Goal: Task Accomplishment & Management: Complete application form

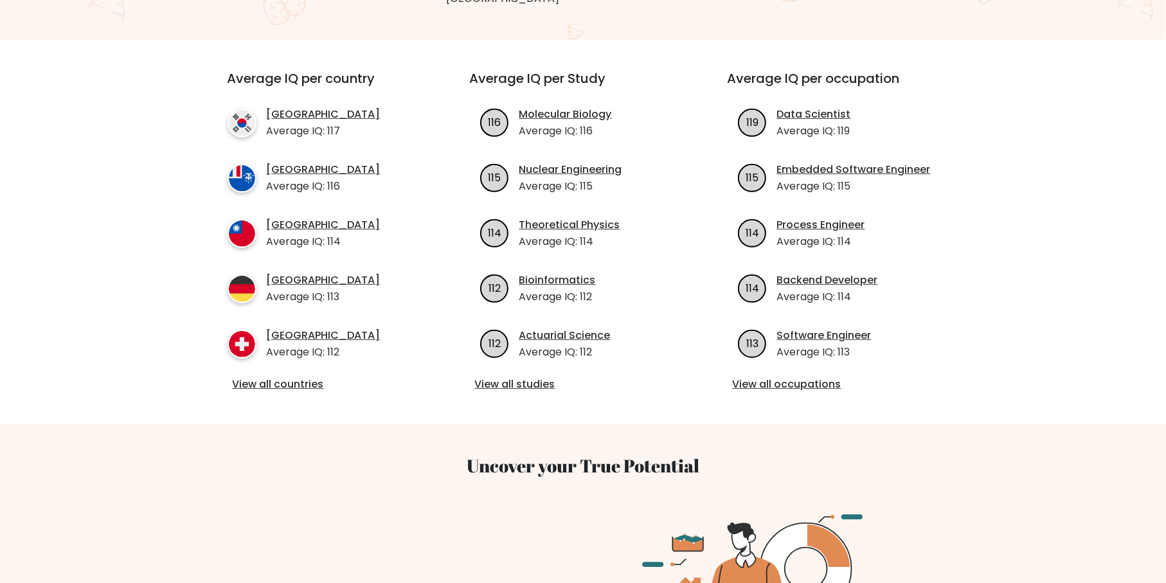
scroll to position [107, 0]
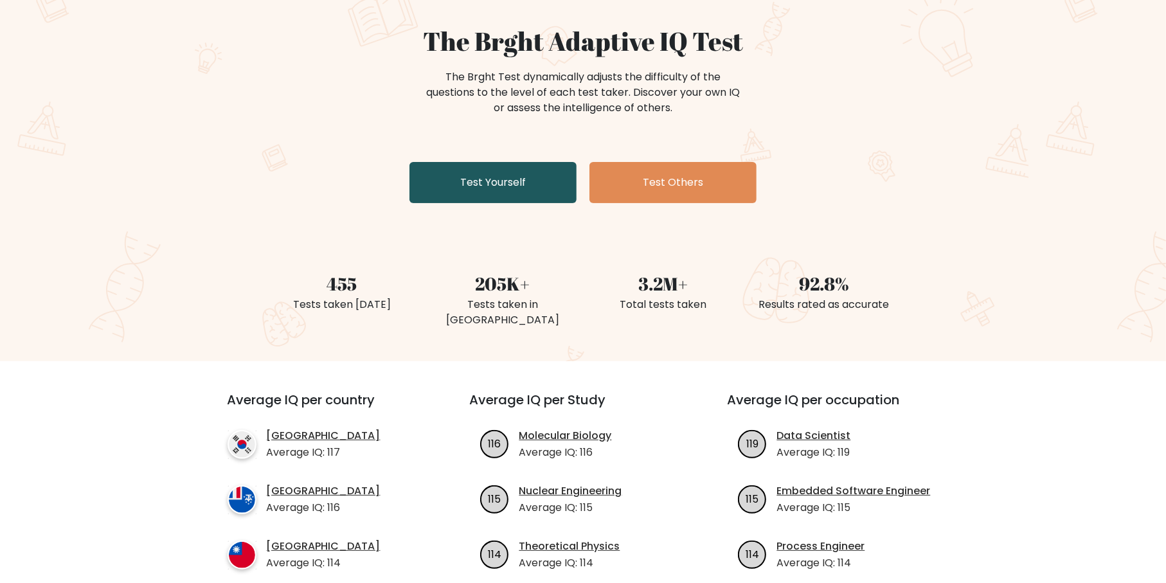
click at [504, 180] on link "Test Yourself" at bounding box center [492, 182] width 167 height 41
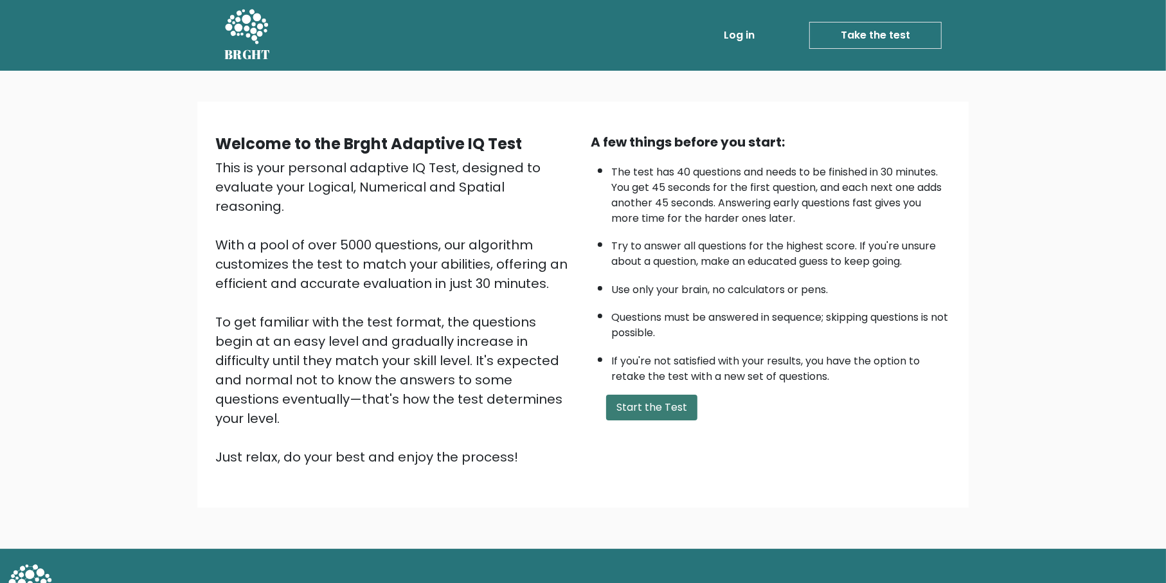
click at [641, 403] on button "Start the Test" at bounding box center [651, 408] width 91 height 26
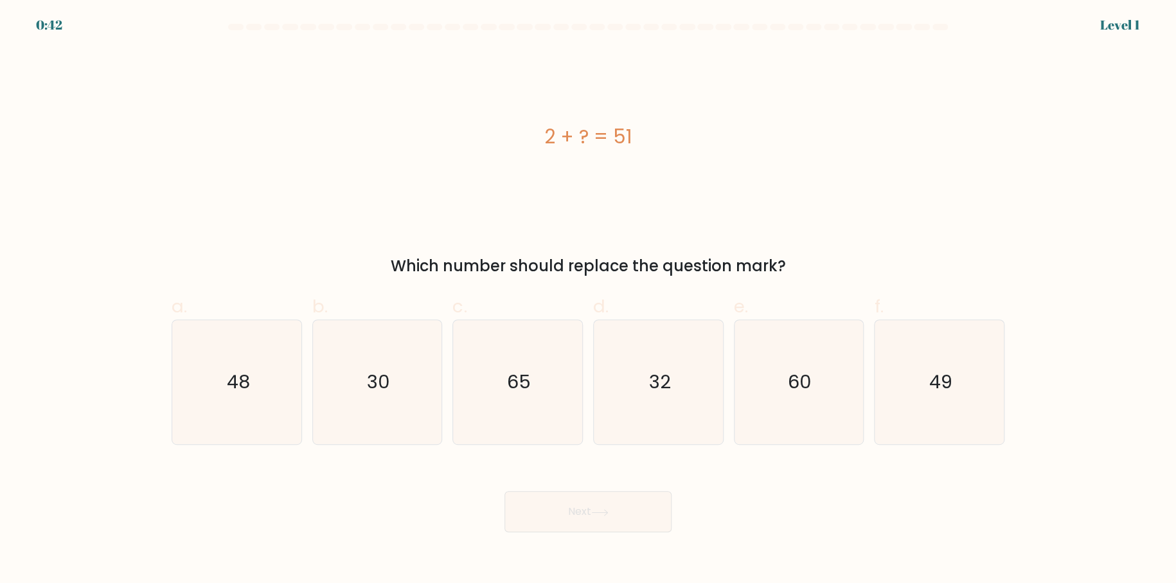
drag, startPoint x: 556, startPoint y: 135, endPoint x: 630, endPoint y: 138, distance: 74.6
click at [630, 138] on div "2 + ? = 51" at bounding box center [588, 136] width 833 height 29
copy div "2 + ? = 51"
click at [542, 216] on div "2 + ? = 51" at bounding box center [588, 136] width 833 height 175
click at [1024, 381] on form "a." at bounding box center [588, 278] width 1176 height 508
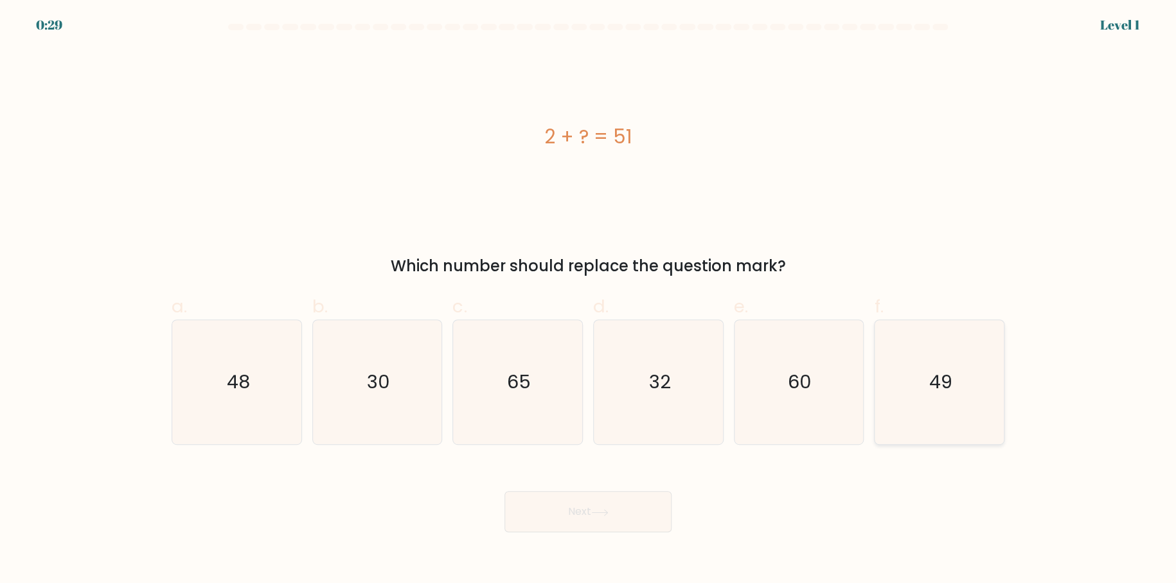
click at [958, 379] on icon "49" at bounding box center [939, 382] width 124 height 124
click at [589, 300] on input "f. 49" at bounding box center [588, 296] width 1 height 8
radio input "true"
click at [616, 512] on button "Next" at bounding box center [587, 511] width 167 height 41
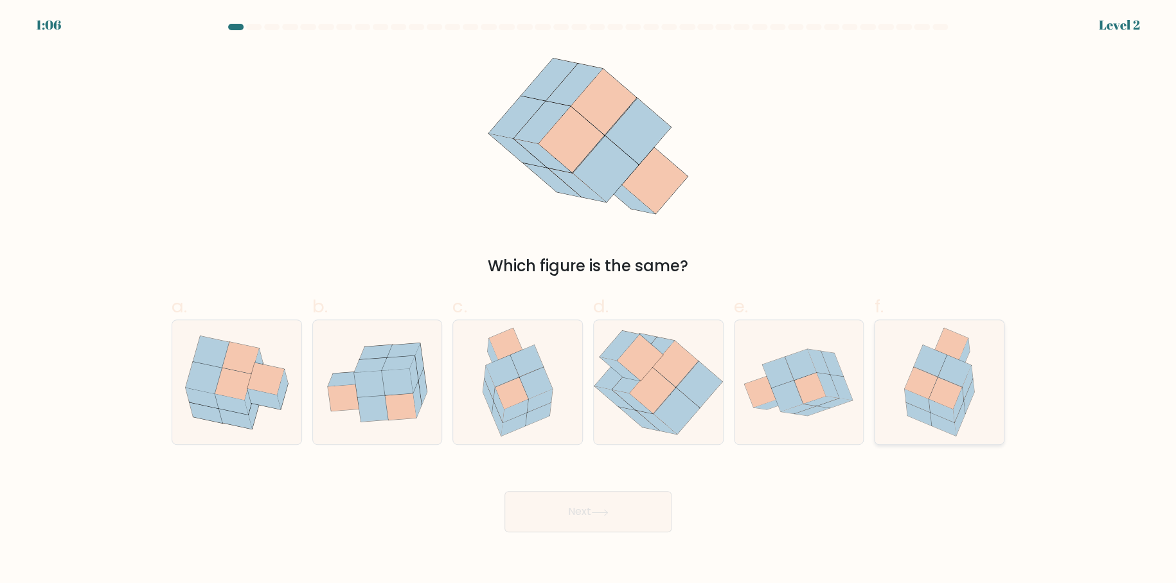
click at [969, 368] on icon at bounding box center [954, 370] width 33 height 31
click at [589, 300] on input "f." at bounding box center [588, 296] width 1 height 8
radio input "true"
click at [600, 519] on button "Next" at bounding box center [587, 511] width 167 height 41
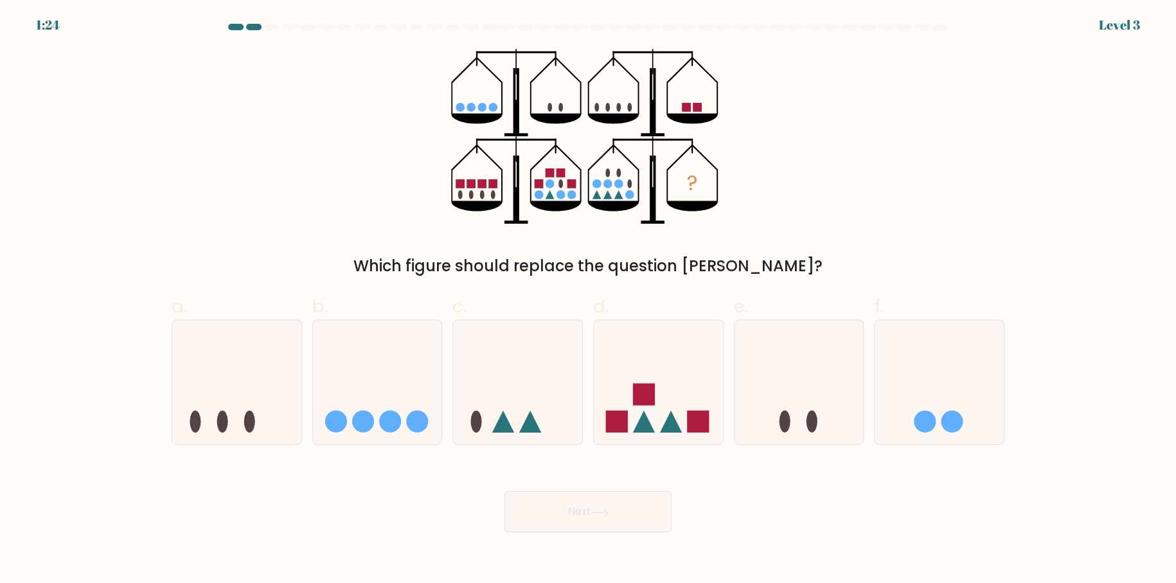
click at [61, 225] on form at bounding box center [588, 278] width 1176 height 508
click at [695, 357] on icon at bounding box center [658, 382] width 129 height 107
click at [589, 300] on input "d." at bounding box center [588, 296] width 1 height 8
radio input "true"
click at [604, 502] on button "Next" at bounding box center [587, 511] width 167 height 41
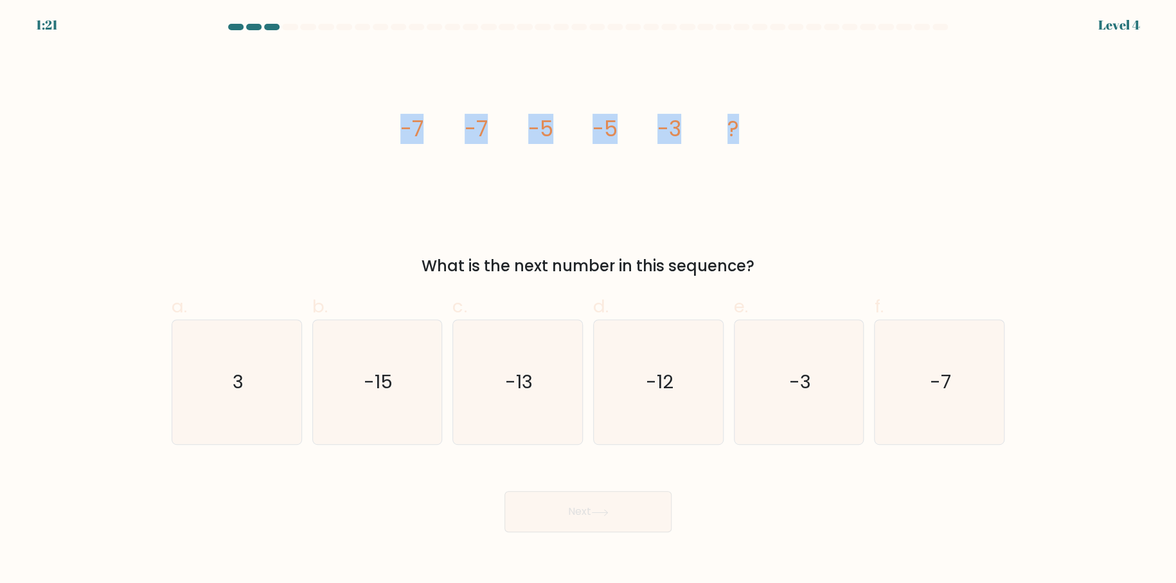
drag, startPoint x: 388, startPoint y: 116, endPoint x: 798, endPoint y: 156, distance: 412.0
click at [798, 156] on div "image/svg+xml -7 -7 -5 -5 -3 ? What is the next number in this sequence?" at bounding box center [588, 163] width 848 height 229
copy g "-7 -7 -5 -5 -3 ?"
click at [810, 329] on icon "-3" at bounding box center [798, 382] width 124 height 124
click at [589, 300] on input "e. -3" at bounding box center [588, 296] width 1 height 8
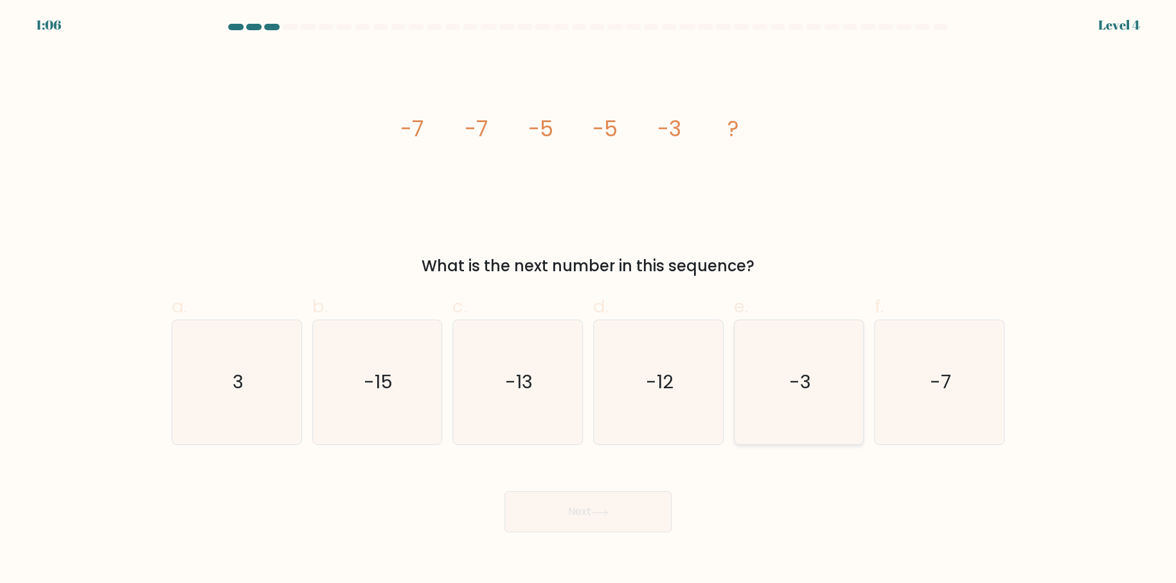
radio input "true"
click at [621, 504] on button "Next" at bounding box center [587, 511] width 167 height 41
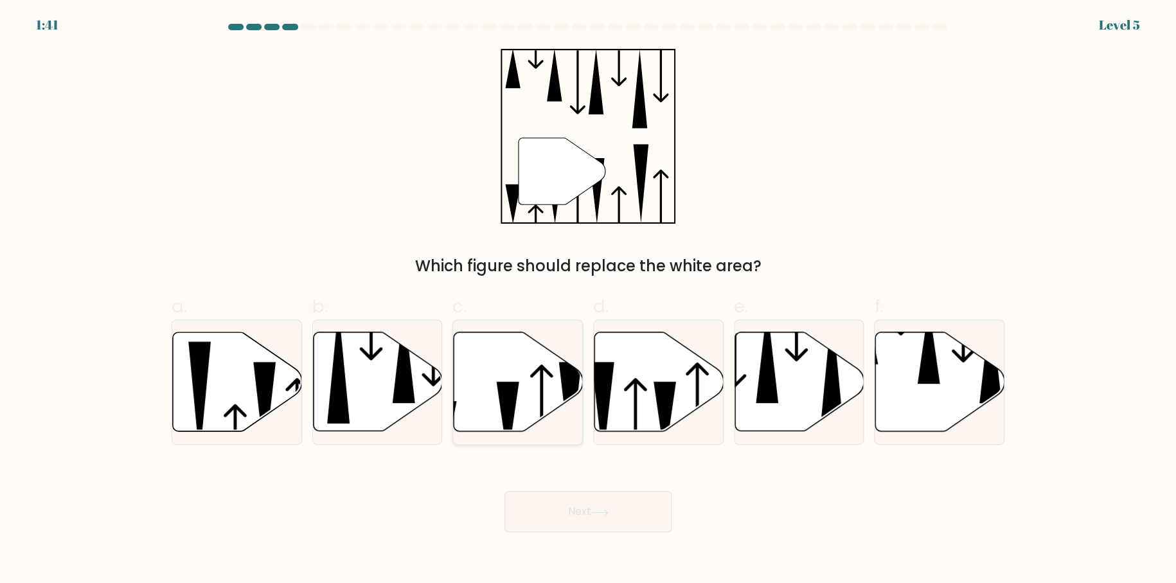
click at [542, 386] on icon at bounding box center [541, 411] width 23 height 95
click at [588, 300] on input "c." at bounding box center [588, 296] width 1 height 8
radio input "true"
click at [601, 509] on icon at bounding box center [599, 512] width 17 height 7
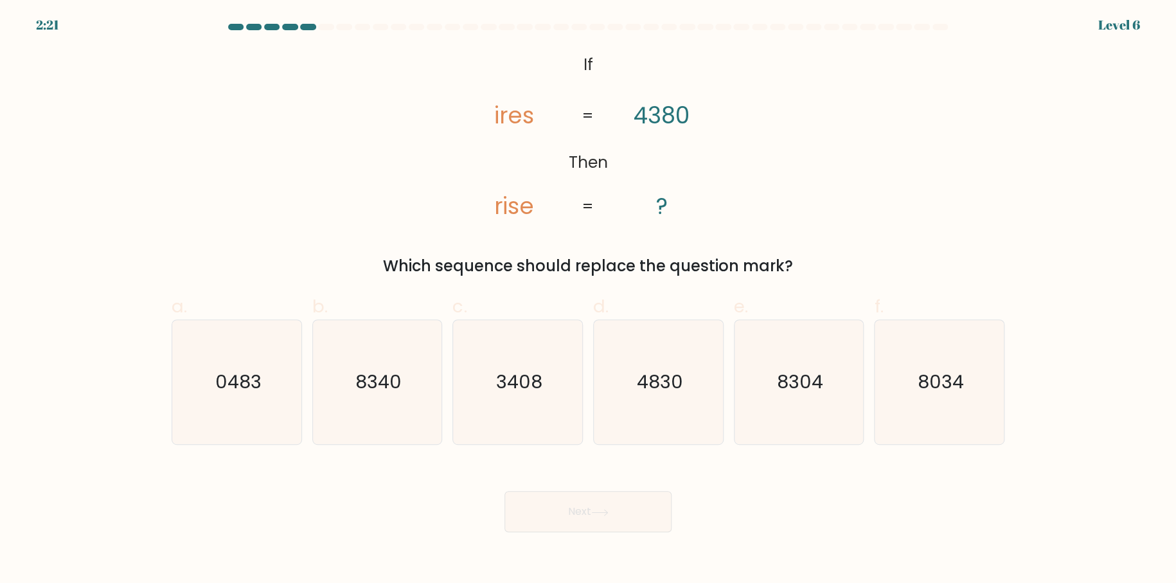
click at [361, 132] on div "@import url('https://fonts.googleapis.com/css?family=Abril+Fatface:400,100,100i…" at bounding box center [588, 163] width 848 height 229
click at [548, 365] on icon "3408" at bounding box center [518, 382] width 124 height 124
click at [588, 300] on input "c. 3408" at bounding box center [588, 296] width 1 height 8
radio input "true"
click at [576, 506] on button "Next" at bounding box center [587, 511] width 167 height 41
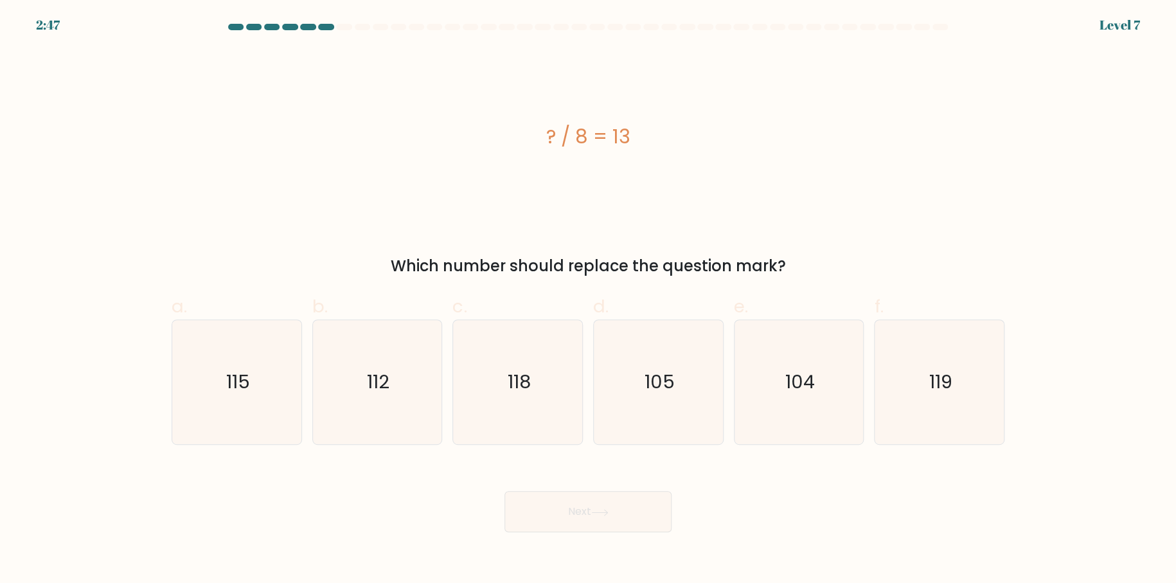
drag, startPoint x: 539, startPoint y: 141, endPoint x: 634, endPoint y: 136, distance: 95.9
click at [634, 136] on div "? / 8 = 13" at bounding box center [588, 136] width 833 height 29
copy div "? / 8 = 13"
click at [554, 273] on form "a." at bounding box center [588, 278] width 1176 height 508
click at [686, 141] on div "? / 8 = 13" at bounding box center [588, 136] width 833 height 29
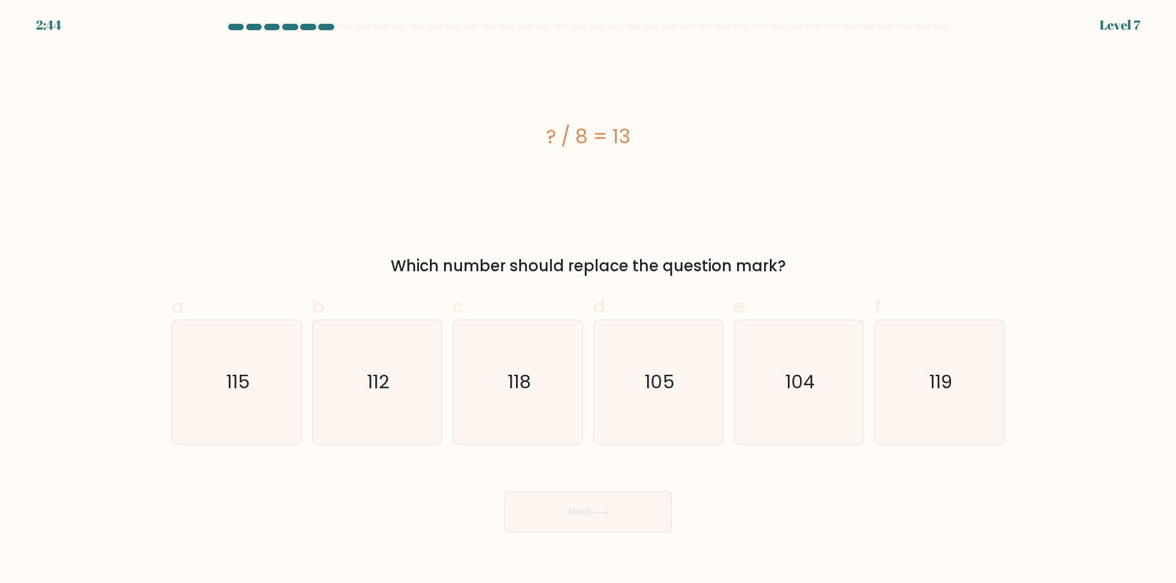
drag, startPoint x: 538, startPoint y: 123, endPoint x: 758, endPoint y: 126, distance: 220.5
click at [841, 272] on div "? / 8 = 13 Which number should replace the question mark?" at bounding box center [588, 163] width 848 height 229
copy div "? / 8 = 13 Which number should replace the question mark?"
click at [799, 361] on icon "104" at bounding box center [798, 382] width 124 height 124
click at [589, 300] on input "e. 104" at bounding box center [588, 296] width 1 height 8
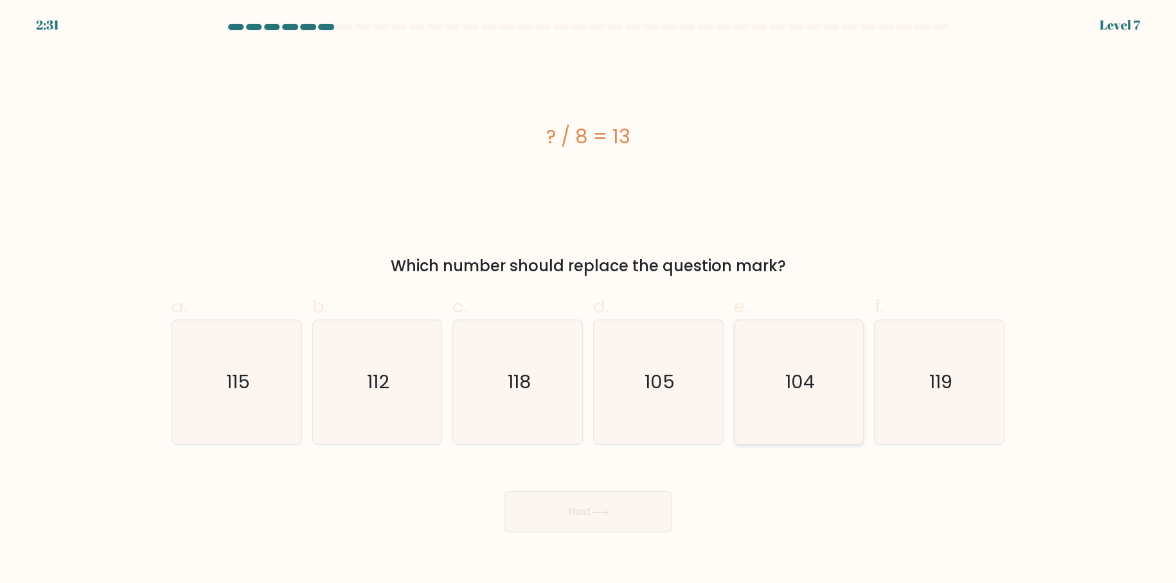
radio input "true"
click at [636, 520] on button "Next" at bounding box center [587, 511] width 167 height 41
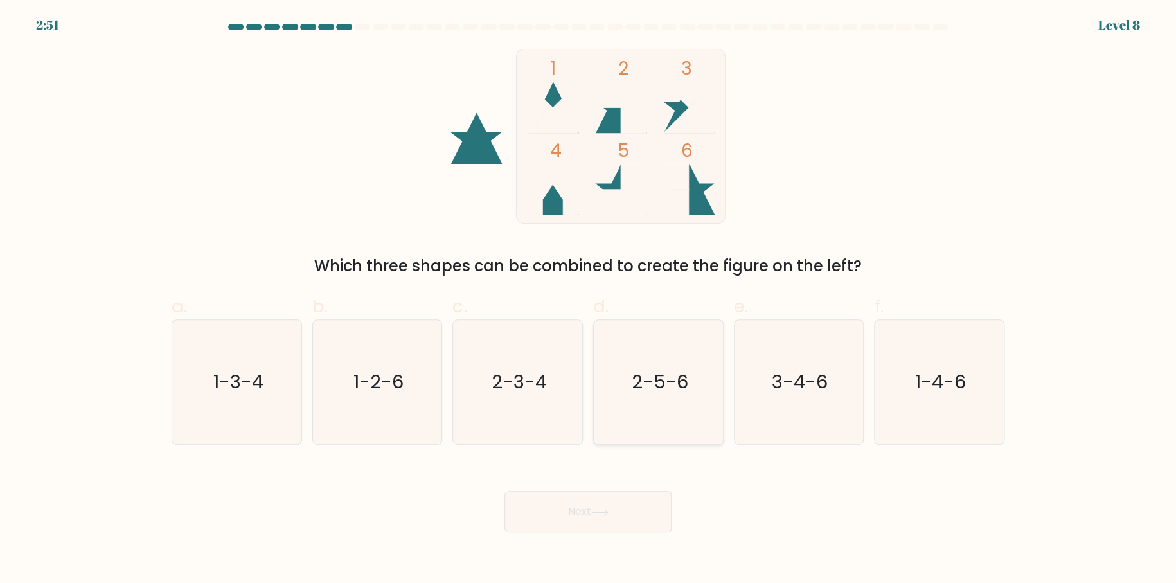
click at [646, 361] on icon "2-5-6" at bounding box center [658, 382] width 124 height 124
click at [589, 300] on input "d. 2-5-6" at bounding box center [588, 296] width 1 height 8
radio input "true"
click at [587, 502] on button "Next" at bounding box center [587, 511] width 167 height 41
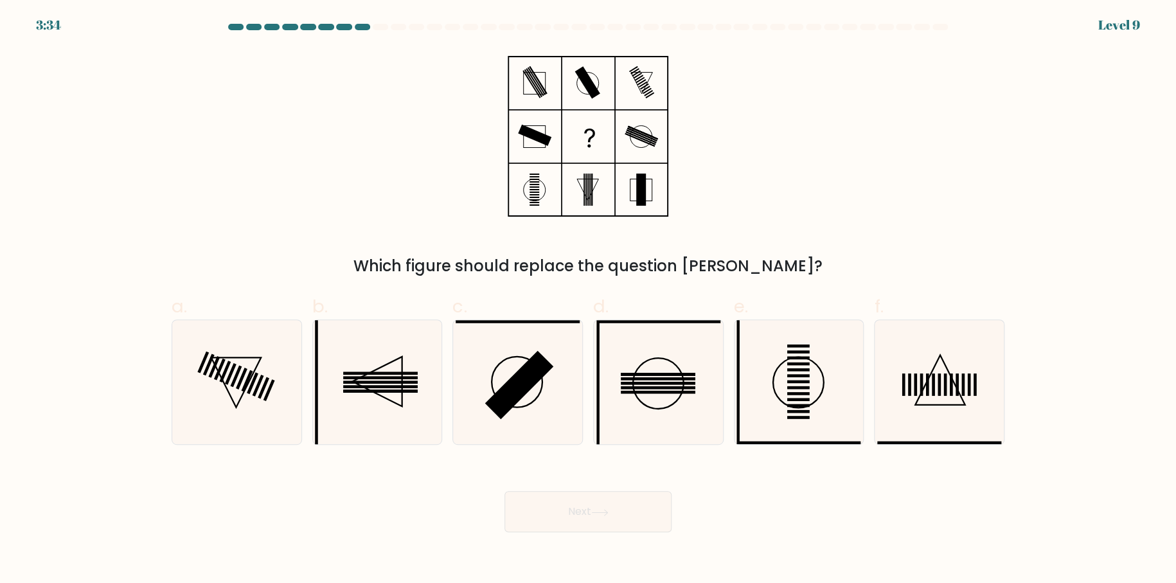
click at [274, 201] on div "Which figure should replace the question mark?" at bounding box center [588, 163] width 848 height 229
click at [210, 379] on icon at bounding box center [237, 382] width 124 height 124
click at [588, 300] on input "a." at bounding box center [588, 296] width 1 height 8
radio input "true"
click at [572, 505] on button "Next" at bounding box center [587, 511] width 167 height 41
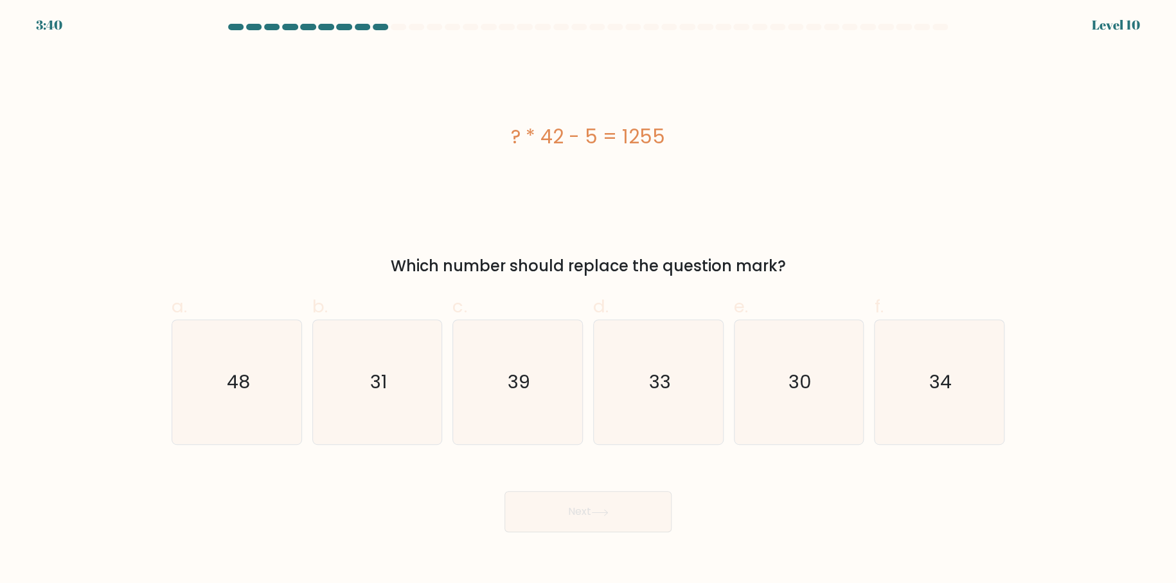
drag, startPoint x: 501, startPoint y: 126, endPoint x: 863, endPoint y: 259, distance: 385.5
click at [863, 259] on div "? * 42 - 5 = 1255 Which number should replace the question mark?" at bounding box center [588, 163] width 848 height 229
copy div "? * 42 - 5 = 1255 Which number should replace the question mark?"
click at [805, 384] on text "30" at bounding box center [800, 383] width 23 height 26
click at [589, 300] on input "e. 30" at bounding box center [588, 296] width 1 height 8
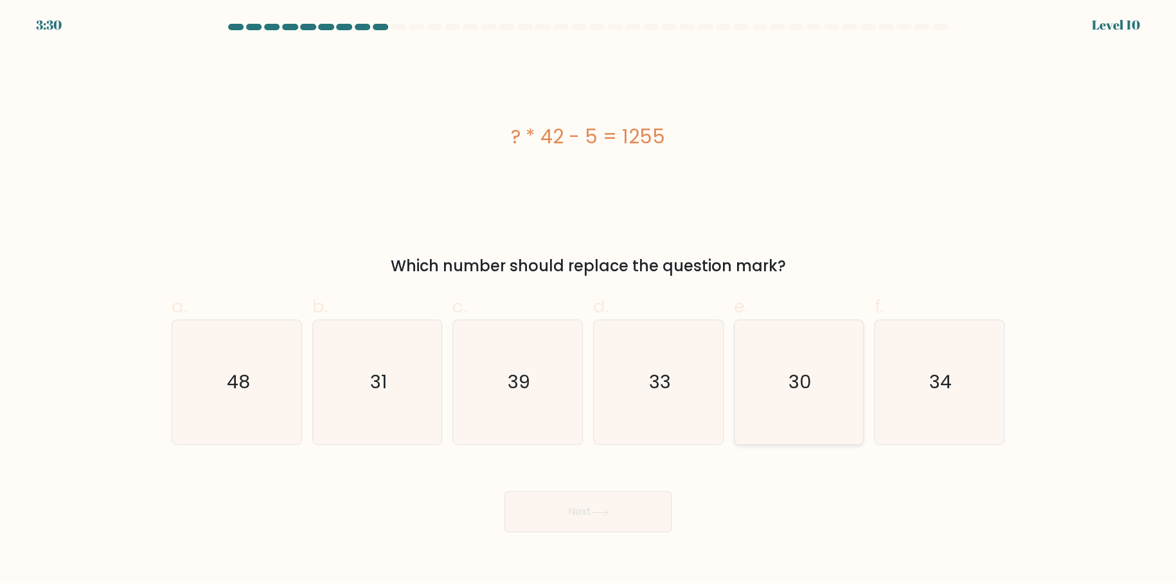
radio input "true"
click at [596, 528] on button "Next" at bounding box center [587, 511] width 167 height 41
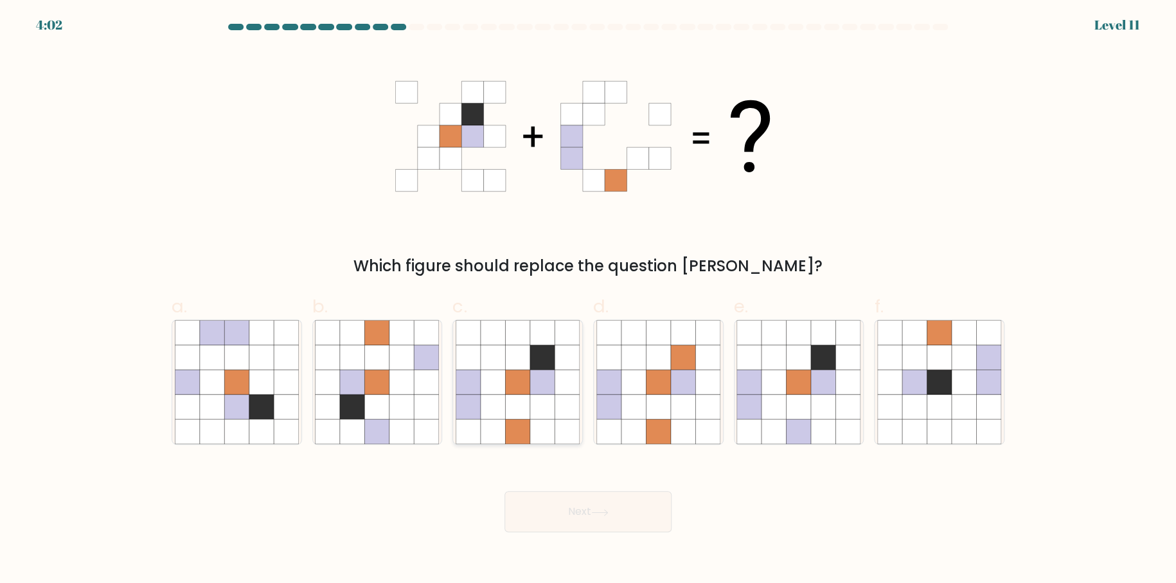
click at [533, 382] on icon at bounding box center [542, 382] width 24 height 24
click at [588, 300] on input "c." at bounding box center [588, 296] width 1 height 8
radio input "true"
drag, startPoint x: 589, startPoint y: 530, endPoint x: 593, endPoint y: 522, distance: 9.0
click at [591, 524] on button "Next" at bounding box center [587, 511] width 167 height 41
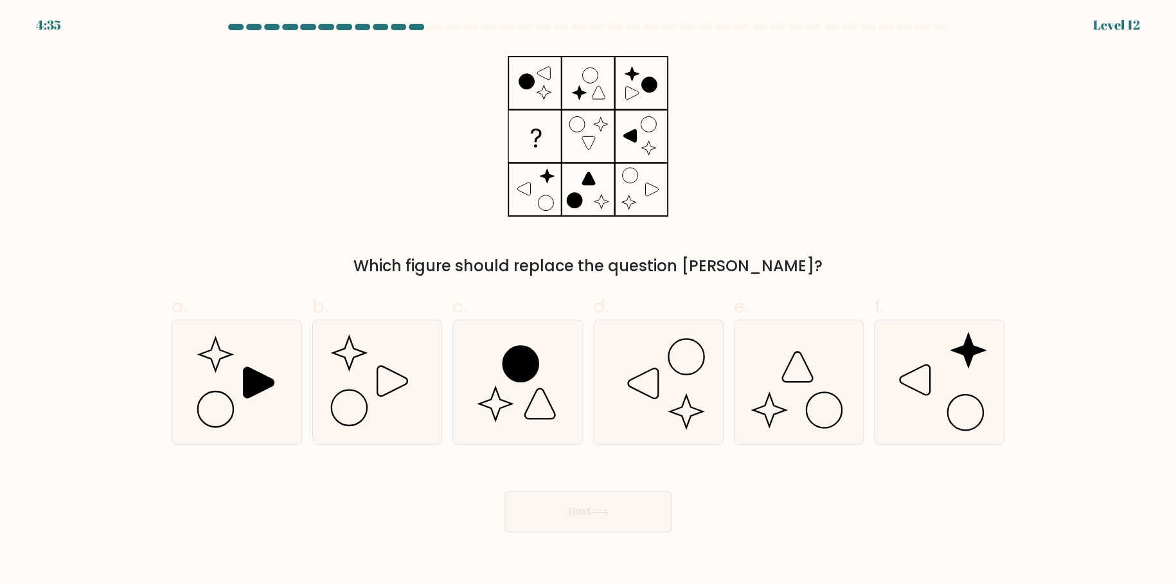
click at [790, 500] on div "Next" at bounding box center [588, 496] width 848 height 72
click at [219, 396] on icon at bounding box center [237, 382] width 124 height 124
click at [588, 300] on input "a." at bounding box center [588, 296] width 1 height 8
radio input "true"
click at [577, 507] on button "Next" at bounding box center [587, 511] width 167 height 41
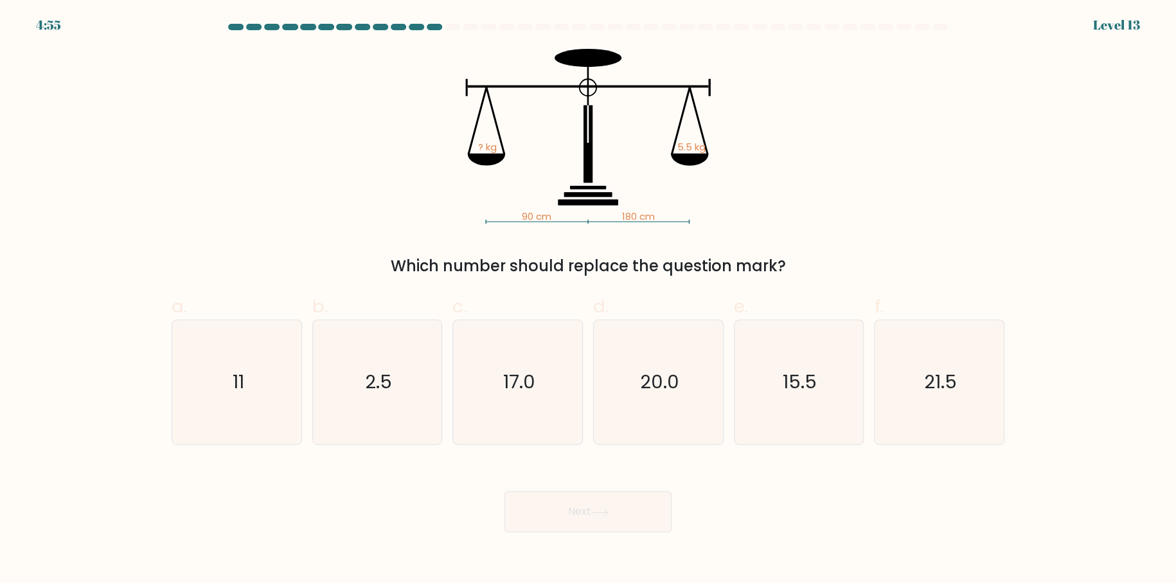
drag, startPoint x: 798, startPoint y: 267, endPoint x: 280, endPoint y: 89, distance: 547.5
click at [280, 89] on div "90 cm 180 cm ? kg 5.5 kg Which number should replace the question mark?" at bounding box center [588, 163] width 848 height 229
copy div "? kg 5.5 kg Which number should replace the question mark?"
click at [859, 227] on div "90 cm 180 cm ? kg 5.5 kg Which number should replace the question mark?" at bounding box center [588, 163] width 848 height 229
drag, startPoint x: 386, startPoint y: 380, endPoint x: 433, endPoint y: 406, distance: 53.2
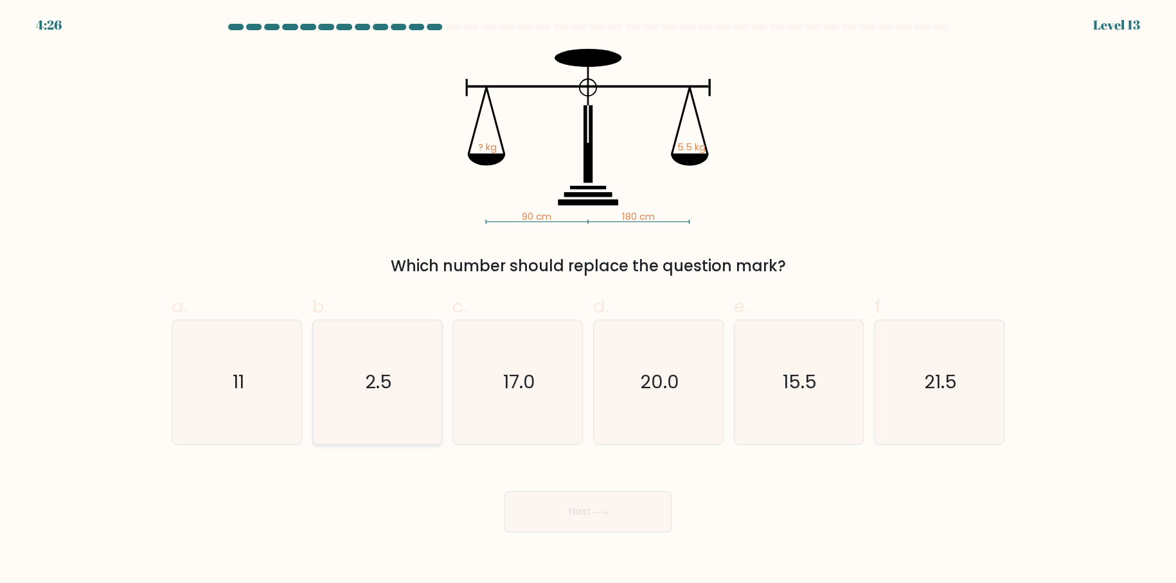
click at [387, 380] on text "2.5" at bounding box center [378, 383] width 27 height 26
click at [588, 300] on input "b. 2.5" at bounding box center [588, 296] width 1 height 8
radio input "true"
click at [576, 509] on button "Next" at bounding box center [587, 511] width 167 height 41
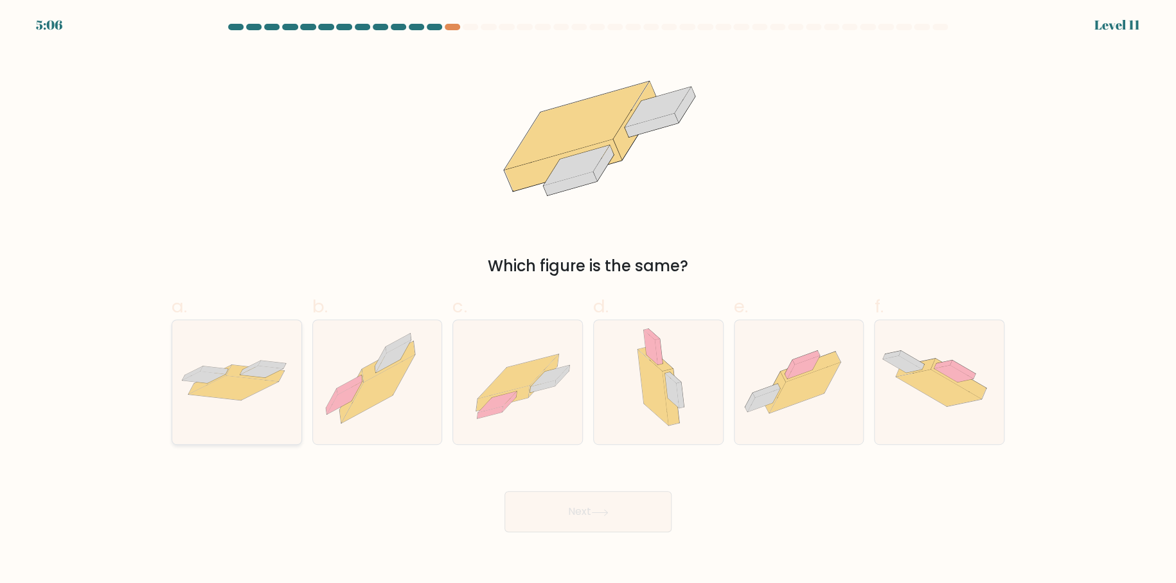
click at [233, 384] on icon at bounding box center [234, 387] width 90 height 24
click at [588, 300] on input "a." at bounding box center [588, 296] width 1 height 8
radio input "true"
click at [561, 516] on button "Next" at bounding box center [587, 511] width 167 height 41
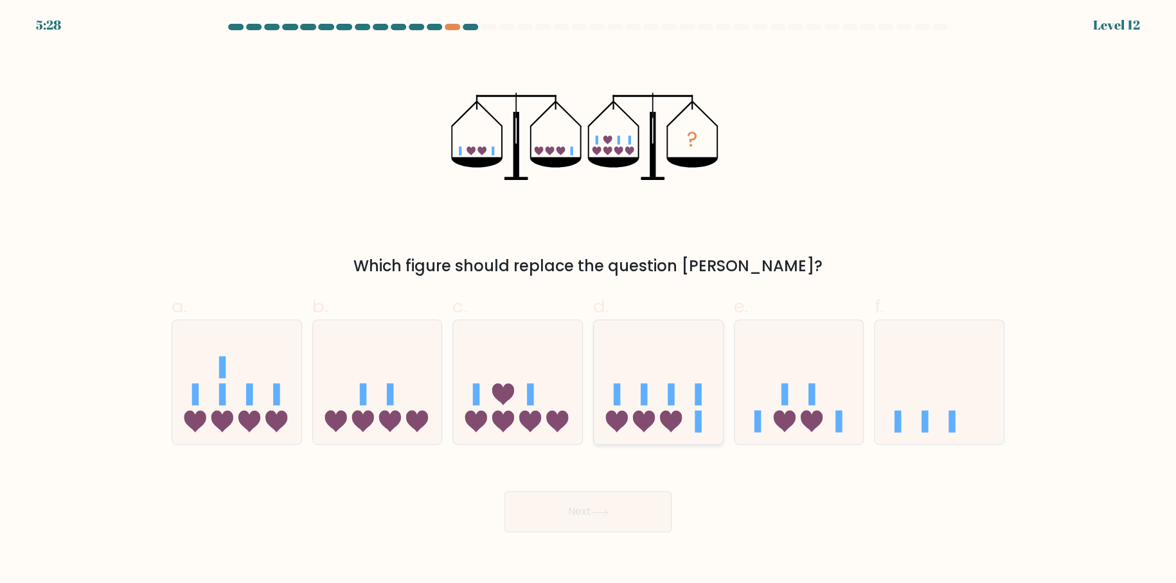
click at [682, 367] on icon at bounding box center [658, 382] width 129 height 107
click at [589, 300] on input "d." at bounding box center [588, 296] width 1 height 8
radio input "true"
click at [602, 512] on icon at bounding box center [599, 512] width 15 height 6
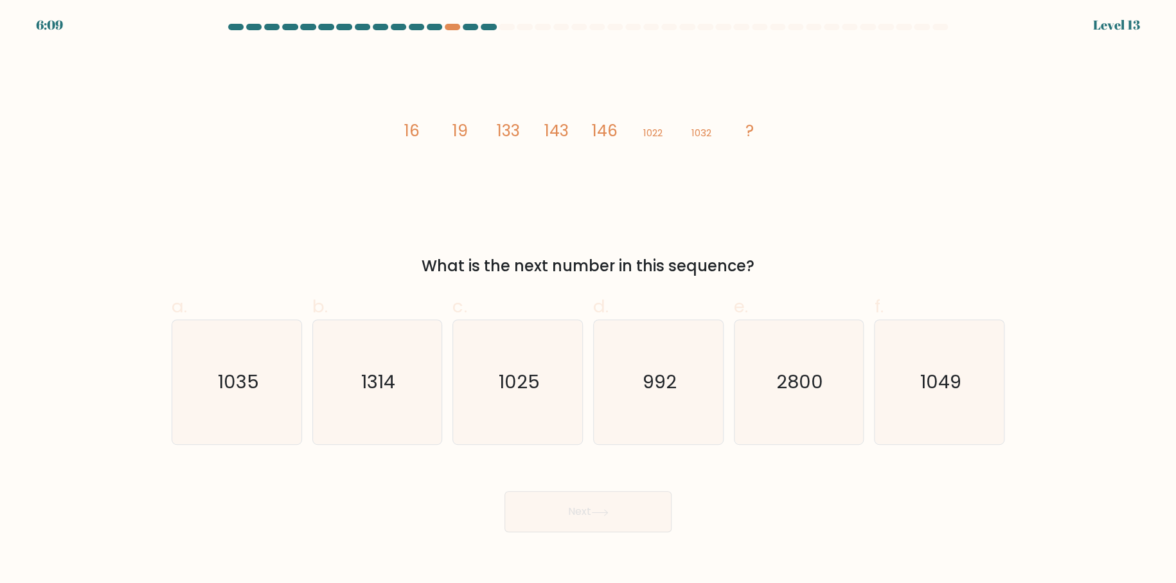
drag, startPoint x: 389, startPoint y: 127, endPoint x: 763, endPoint y: 276, distance: 403.5
click at [763, 276] on div "image/svg+xml 16 19 133 143 146 1022 1032 ? What is the next number in this seq…" at bounding box center [588, 163] width 848 height 229
copy div "16 19 133 143 146 1022 1032 ? What is the next number in this sequence?"
click at [267, 371] on icon "1035" at bounding box center [237, 382] width 124 height 124
click at [588, 300] on input "a. 1035" at bounding box center [588, 296] width 1 height 8
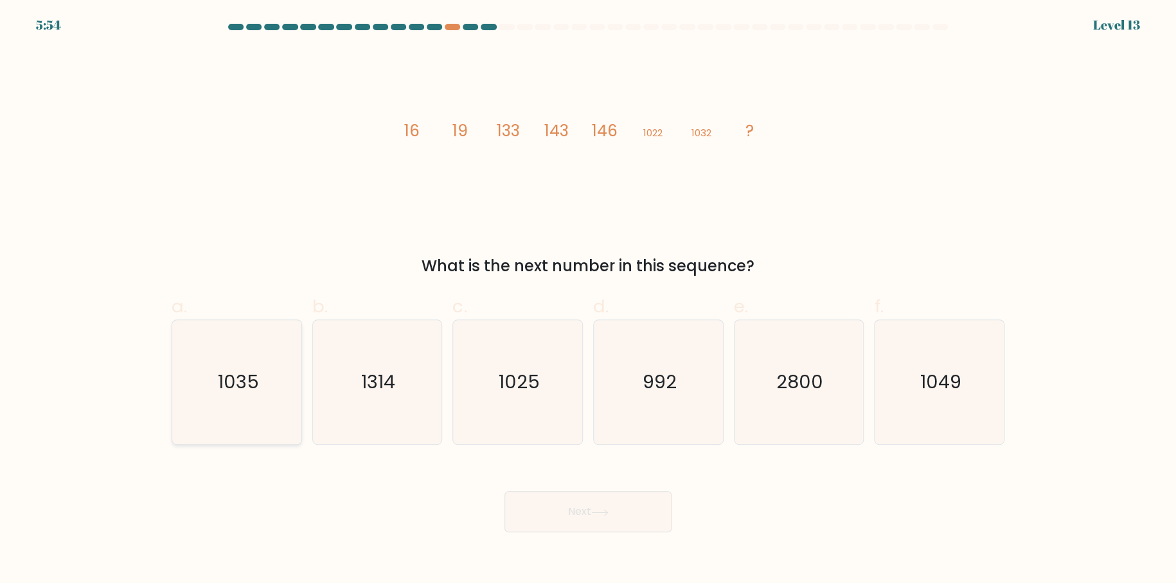
radio input "true"
click at [594, 506] on button "Next" at bounding box center [587, 511] width 167 height 41
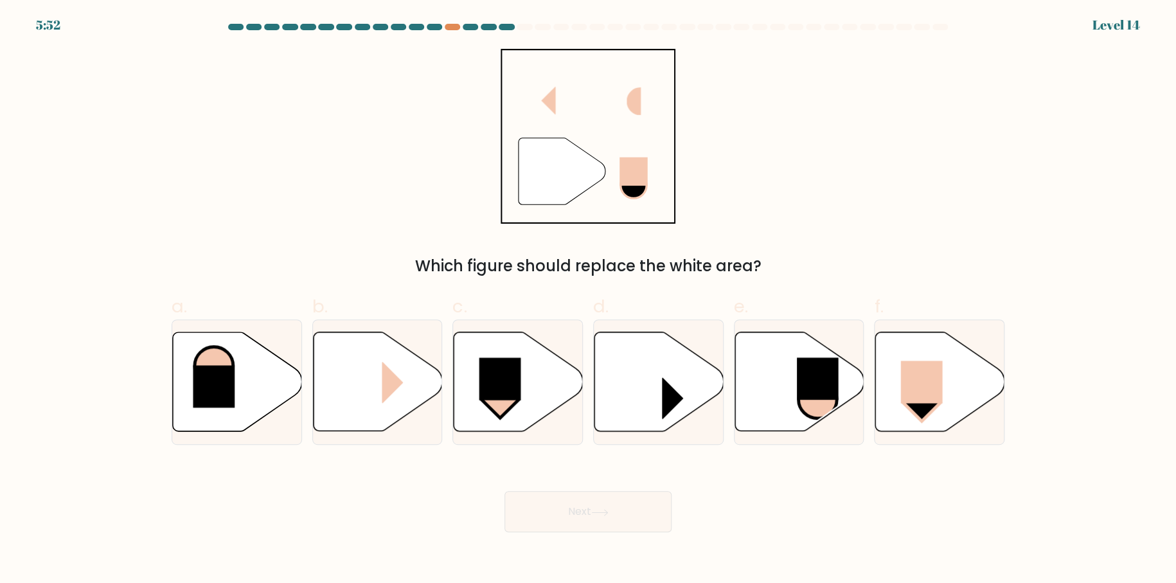
click at [92, 198] on form at bounding box center [588, 278] width 1176 height 508
click at [357, 231] on div "" Which figure should replace the white area?" at bounding box center [588, 163] width 848 height 229
click at [814, 388] on rect at bounding box center [818, 379] width 42 height 42
click at [589, 300] on input "e." at bounding box center [588, 296] width 1 height 8
radio input "true"
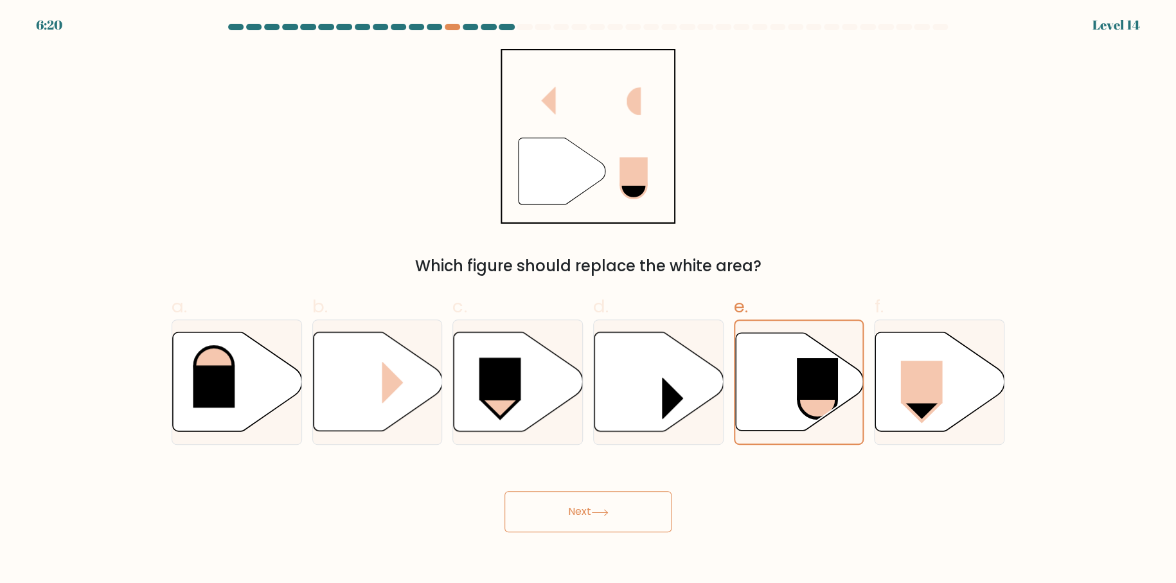
click at [614, 510] on button "Next" at bounding box center [587, 511] width 167 height 41
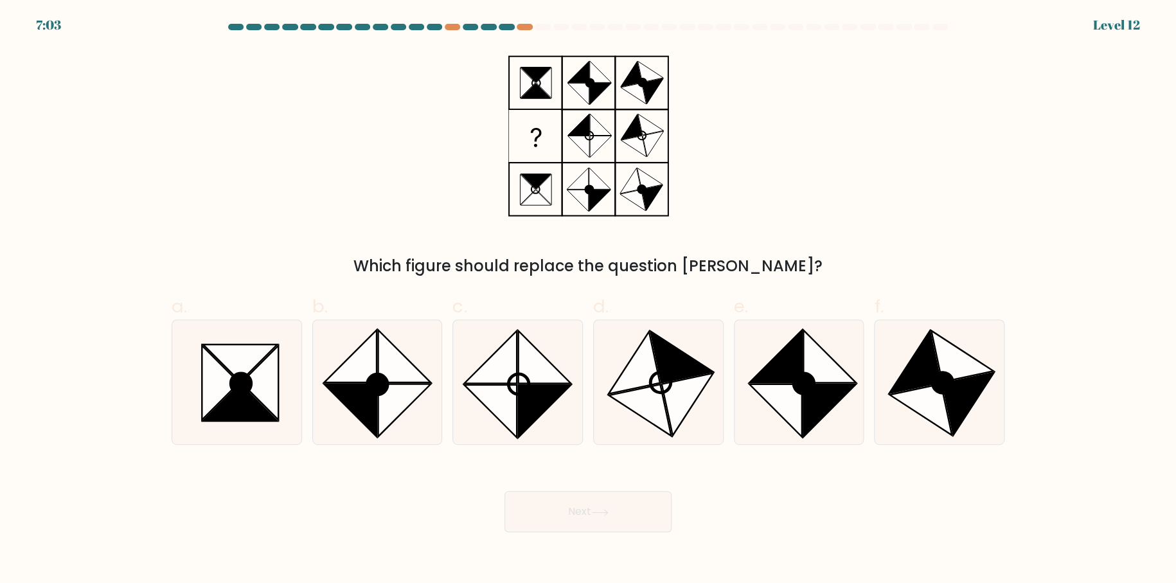
click at [371, 242] on div "Which figure should replace the question mark?" at bounding box center [588, 163] width 848 height 229
click at [245, 364] on icon at bounding box center [240, 362] width 74 height 37
click at [588, 300] on input "a." at bounding box center [588, 296] width 1 height 8
radio input "true"
click at [569, 499] on button "Next" at bounding box center [587, 511] width 167 height 41
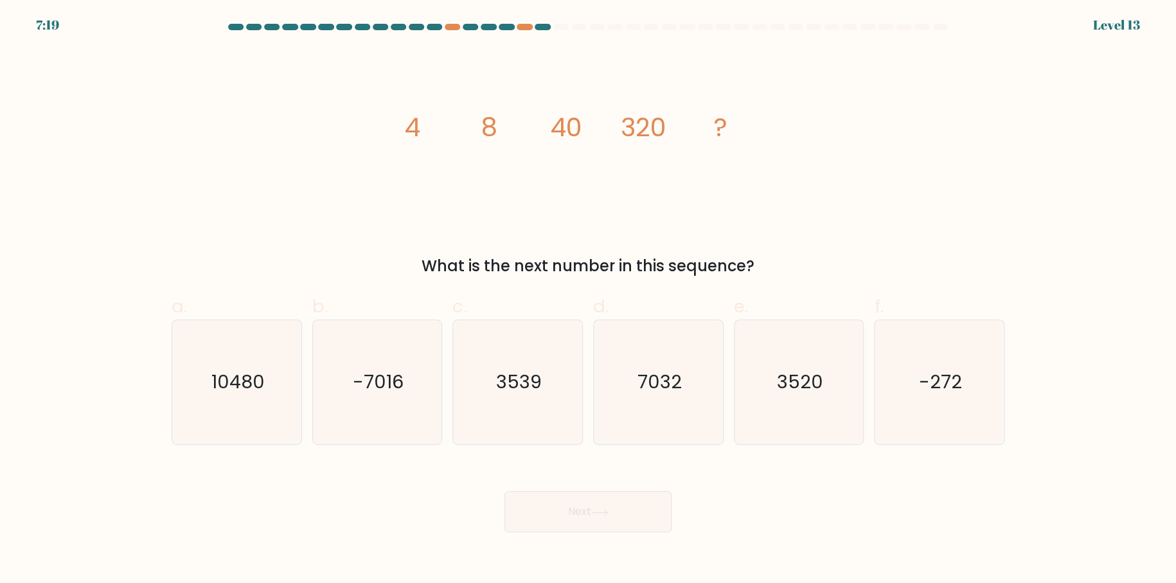
drag, startPoint x: 377, startPoint y: 118, endPoint x: 810, endPoint y: 256, distance: 454.7
click at [810, 256] on div "image/svg+xml 4 8 40 320 ? What is the next number in this sequence?" at bounding box center [588, 163] width 848 height 229
copy div "4 8 40 320 ? What is the next number in this sequence?"
drag, startPoint x: 803, startPoint y: 375, endPoint x: 711, endPoint y: 467, distance: 129.5
click at [803, 375] on text "3520" at bounding box center [800, 383] width 46 height 26
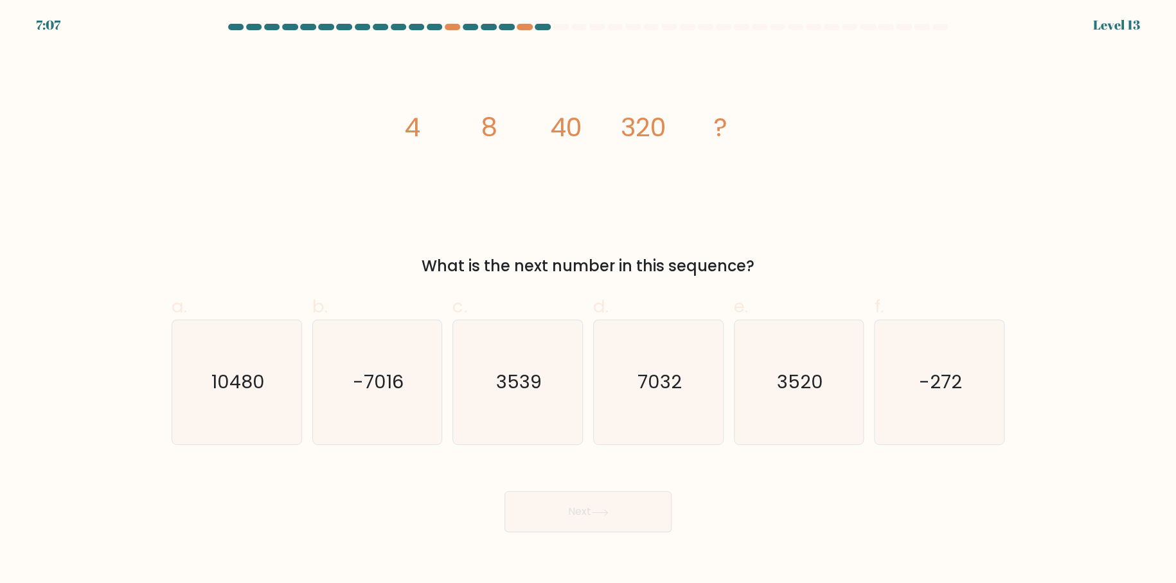
click at [589, 300] on input "e. 3520" at bounding box center [588, 296] width 1 height 8
radio input "true"
click at [605, 504] on button "Next" at bounding box center [587, 511] width 167 height 41
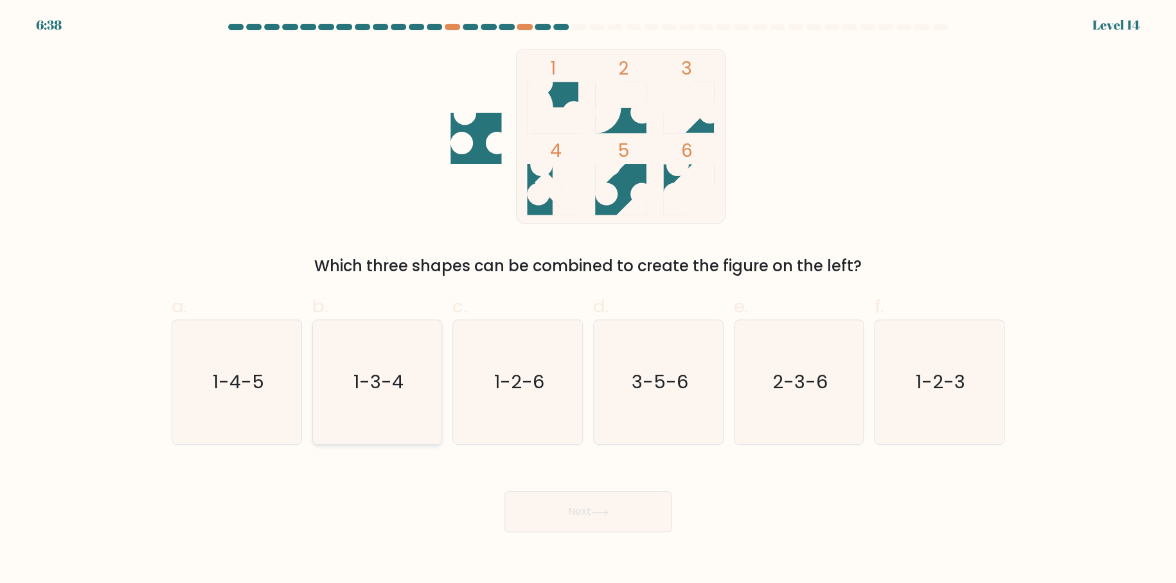
click at [400, 384] on text "1-3-4" at bounding box center [378, 383] width 50 height 26
click at [588, 300] on input "b. 1-3-4" at bounding box center [588, 296] width 1 height 8
radio input "true"
click at [547, 495] on button "Next" at bounding box center [587, 511] width 167 height 41
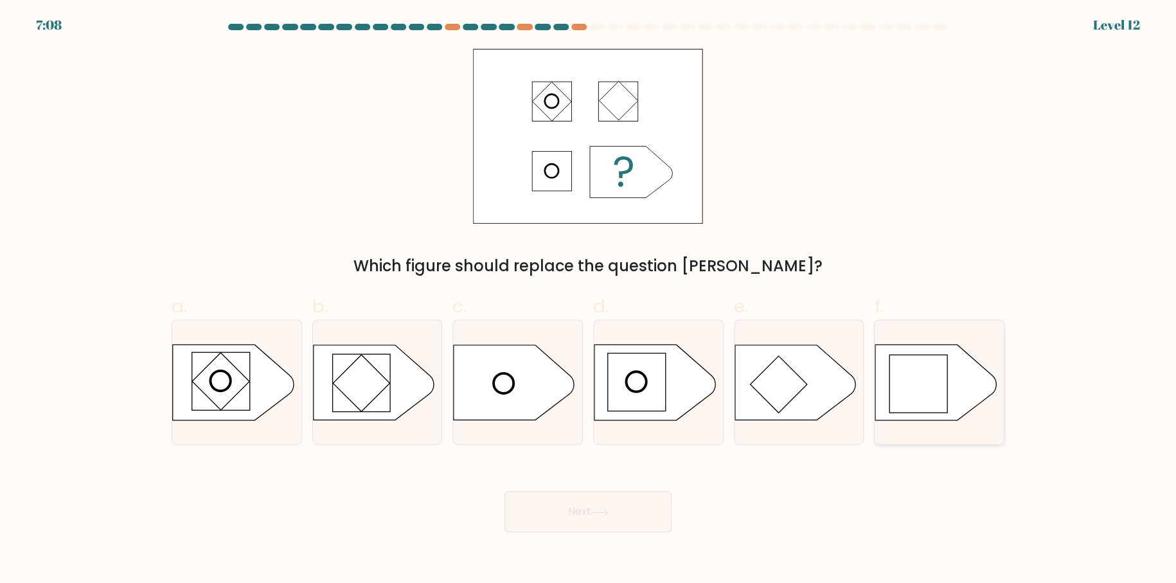
click at [911, 415] on icon at bounding box center [935, 381] width 121 height 75
click at [589, 300] on input "f." at bounding box center [588, 296] width 1 height 8
radio input "true"
click at [578, 521] on button "Next" at bounding box center [587, 511] width 167 height 41
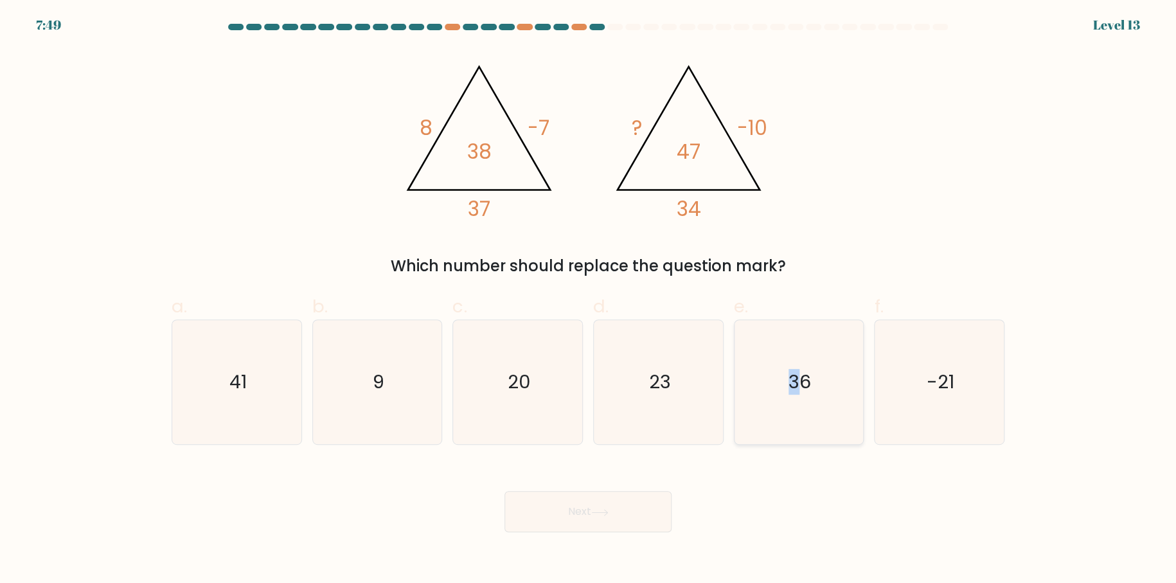
click at [794, 377] on text "36" at bounding box center [800, 383] width 22 height 26
click at [635, 505] on button "Next" at bounding box center [587, 511] width 167 height 41
click at [782, 368] on icon "36" at bounding box center [798, 382] width 124 height 124
click at [589, 300] on input "e. 36" at bounding box center [588, 296] width 1 height 8
radio input "true"
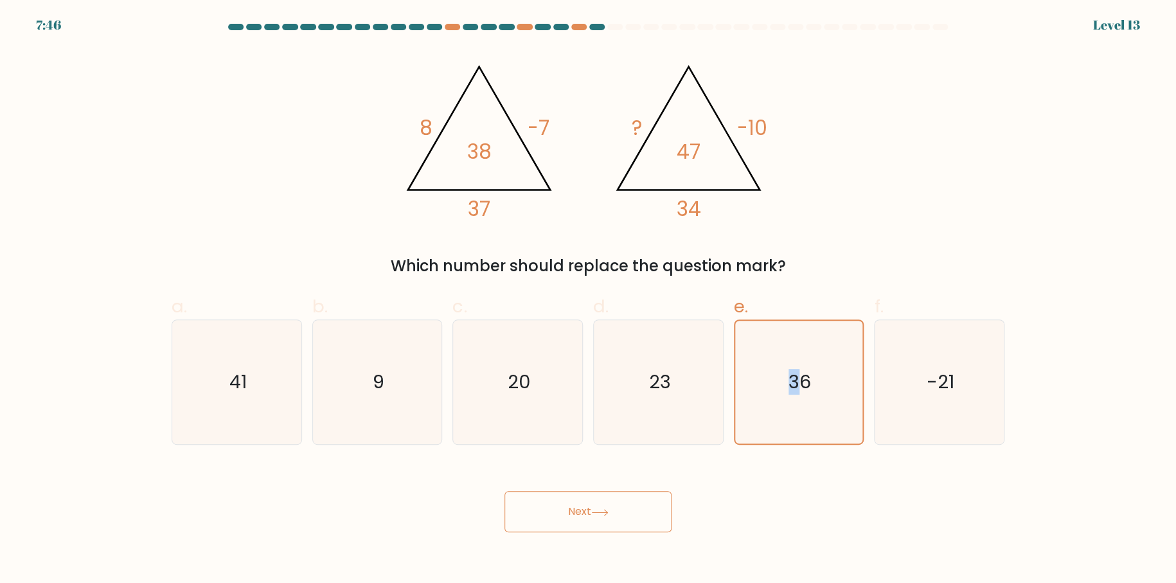
click at [604, 504] on button "Next" at bounding box center [587, 511] width 167 height 41
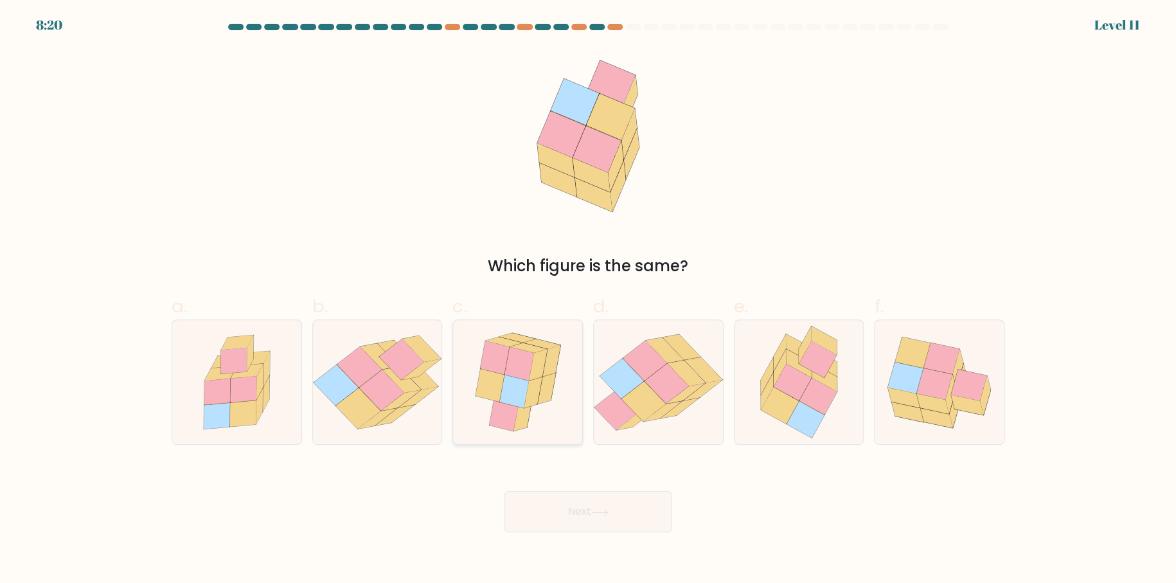
click at [481, 415] on icon at bounding box center [518, 382] width 104 height 124
click at [588, 300] on input "c." at bounding box center [588, 296] width 1 height 8
radio input "true"
click at [591, 507] on button "Next" at bounding box center [587, 511] width 167 height 41
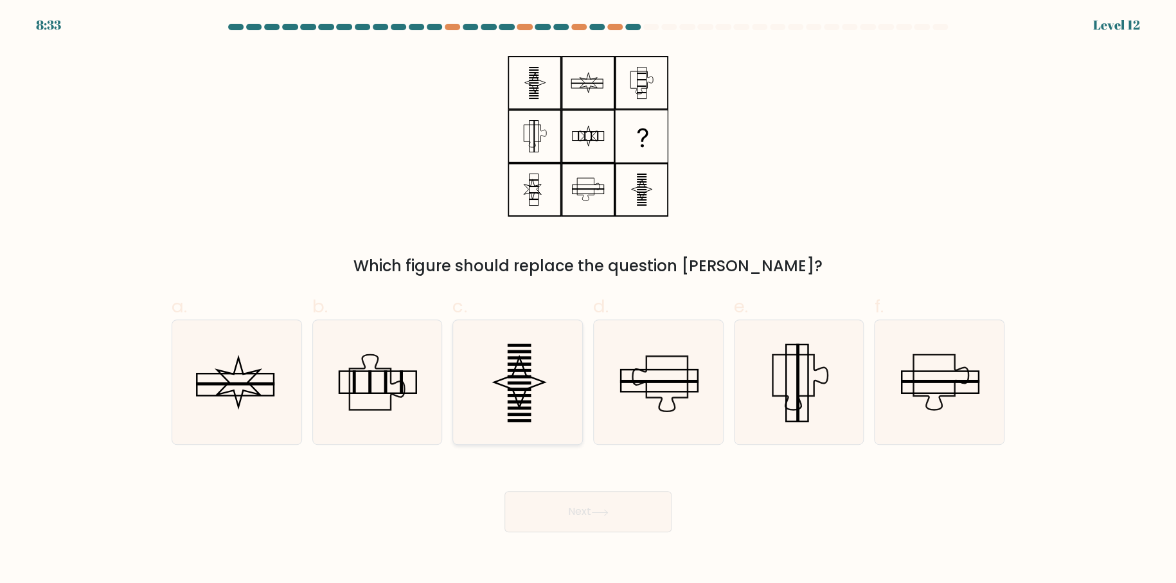
click at [523, 402] on rect at bounding box center [520, 401] width 24 height 3
click at [588, 300] on input "c." at bounding box center [588, 296] width 1 height 8
radio input "true"
click at [551, 511] on button "Next" at bounding box center [587, 511] width 167 height 41
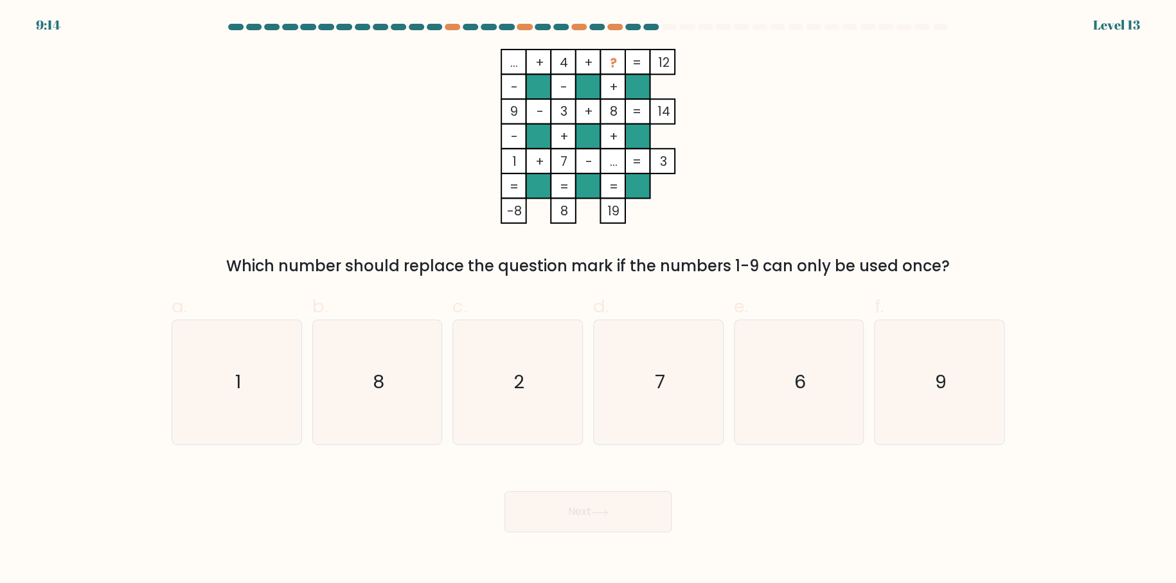
click at [1045, 224] on form at bounding box center [588, 278] width 1176 height 508
click at [812, 364] on icon "6" at bounding box center [798, 382] width 124 height 124
click at [589, 300] on input "e. 6" at bounding box center [588, 296] width 1 height 8
radio input "true"
click at [648, 495] on button "Next" at bounding box center [587, 511] width 167 height 41
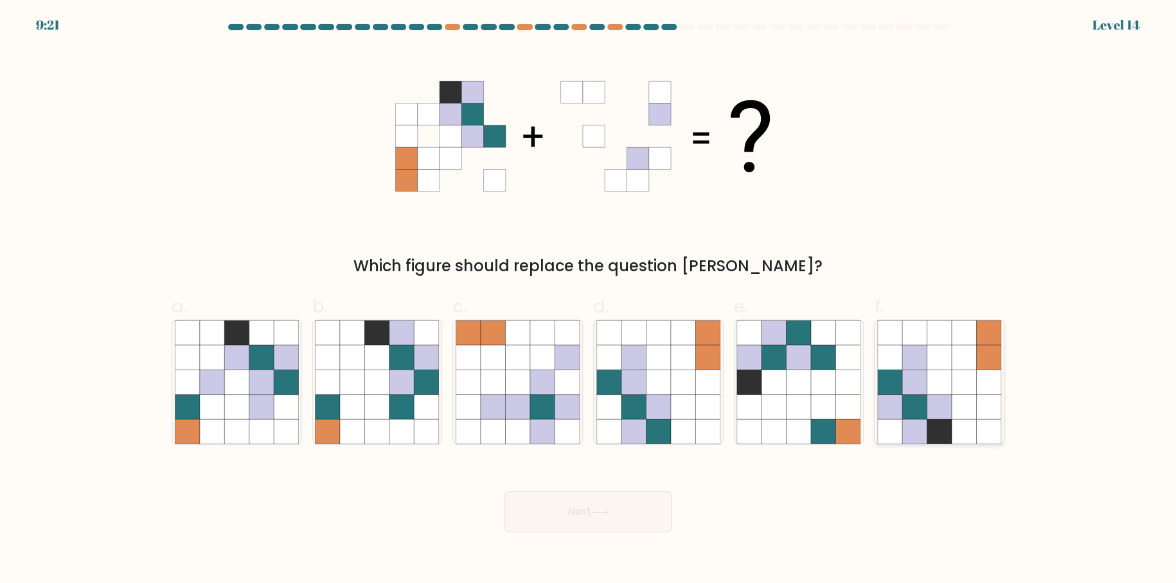
click at [960, 373] on icon at bounding box center [964, 382] width 24 height 24
click at [589, 300] on input "f." at bounding box center [588, 296] width 1 height 8
radio input "true"
click at [586, 515] on button "Next" at bounding box center [587, 511] width 167 height 41
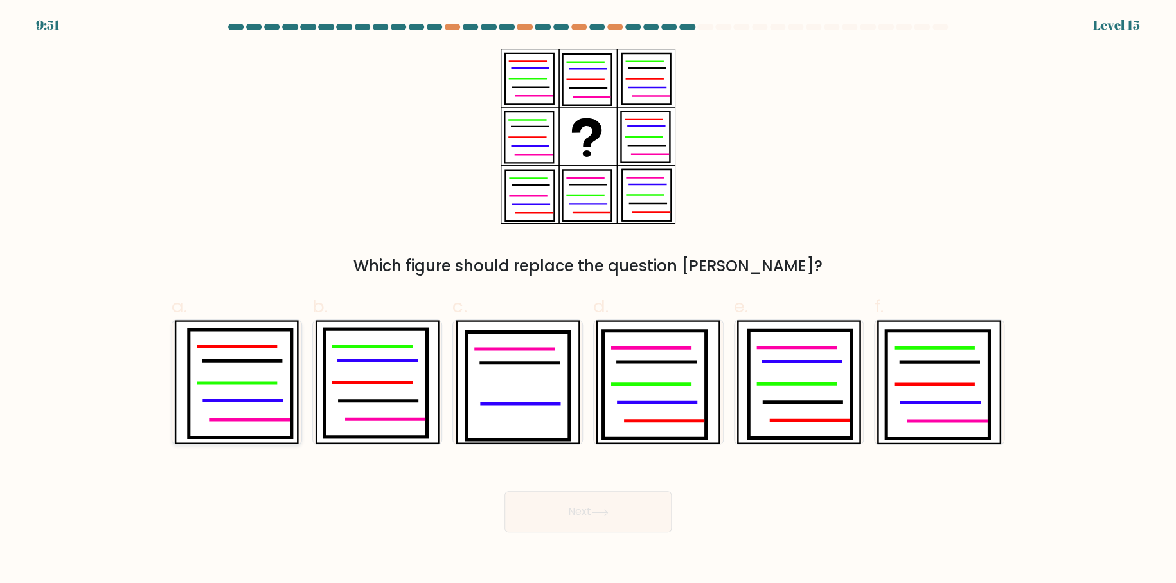
click at [250, 386] on icon at bounding box center [240, 384] width 103 height 108
click at [588, 300] on input "a." at bounding box center [588, 296] width 1 height 8
radio input "true"
click at [564, 503] on button "Next" at bounding box center [587, 511] width 167 height 41
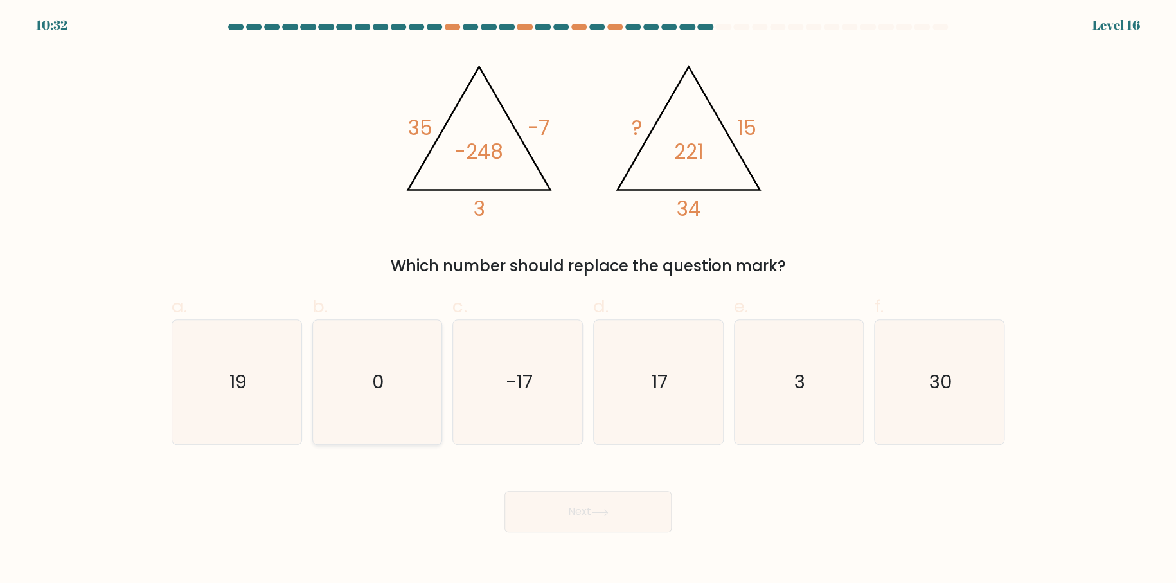
click at [408, 382] on icon "0" at bounding box center [377, 382] width 124 height 124
click at [588, 300] on input "b. 0" at bounding box center [588, 296] width 1 height 8
radio input "true"
click at [530, 371] on text "-17" at bounding box center [519, 383] width 27 height 26
click at [588, 300] on input "c. -17" at bounding box center [588, 296] width 1 height 8
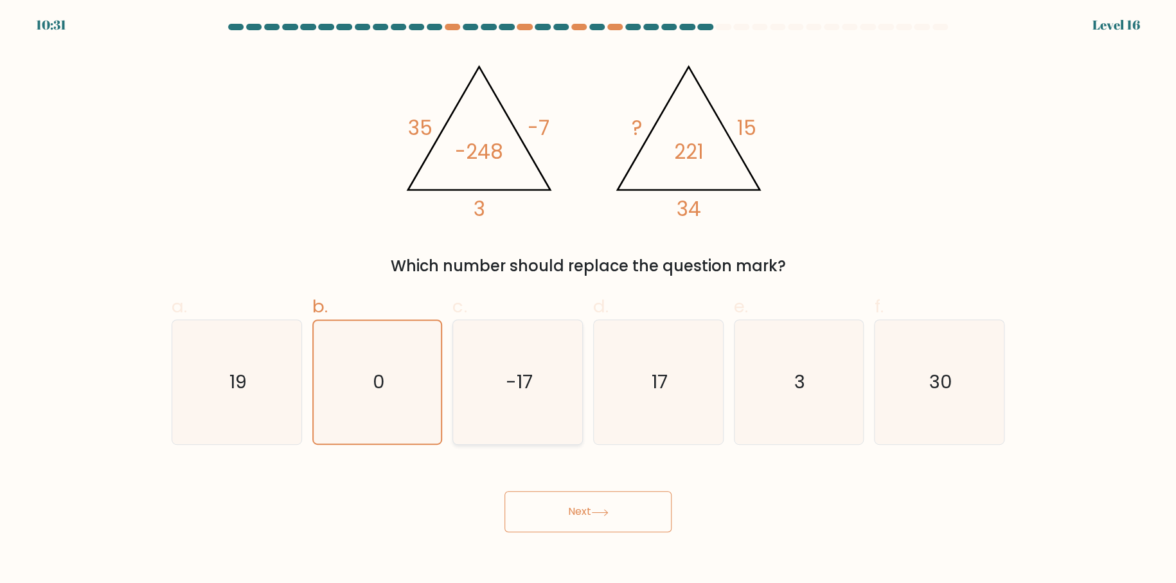
radio input "true"
click at [607, 509] on icon at bounding box center [599, 512] width 17 height 7
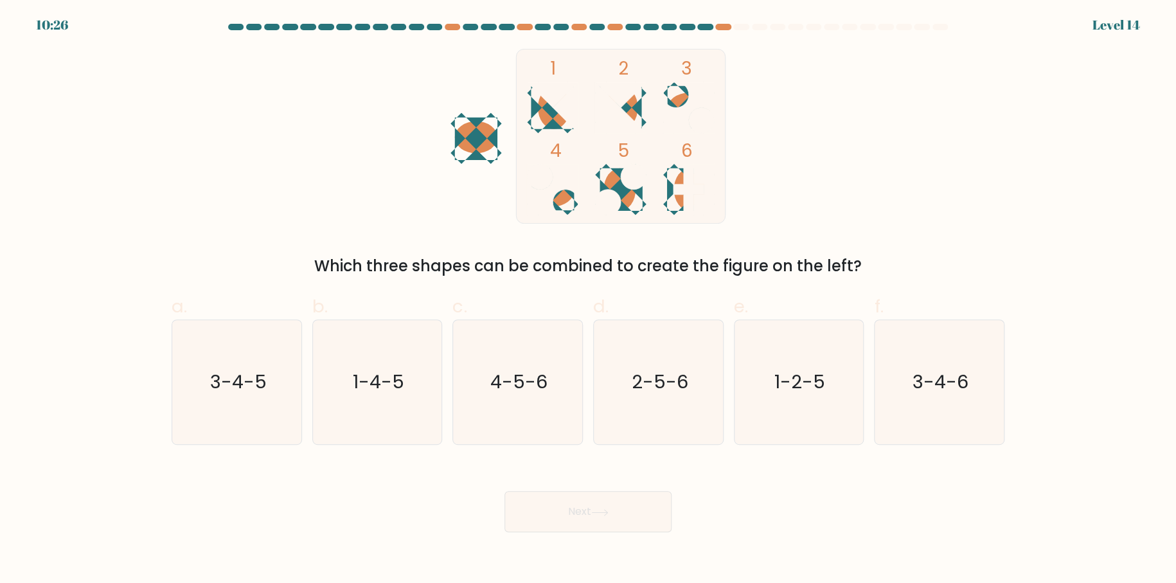
drag, startPoint x: 665, startPoint y: 383, endPoint x: 643, endPoint y: 475, distance: 94.6
click at [666, 382] on text "2-5-6" at bounding box center [659, 383] width 57 height 26
click at [589, 300] on input "d. 2-5-6" at bounding box center [588, 296] width 1 height 8
radio input "true"
click at [600, 524] on button "Next" at bounding box center [587, 511] width 167 height 41
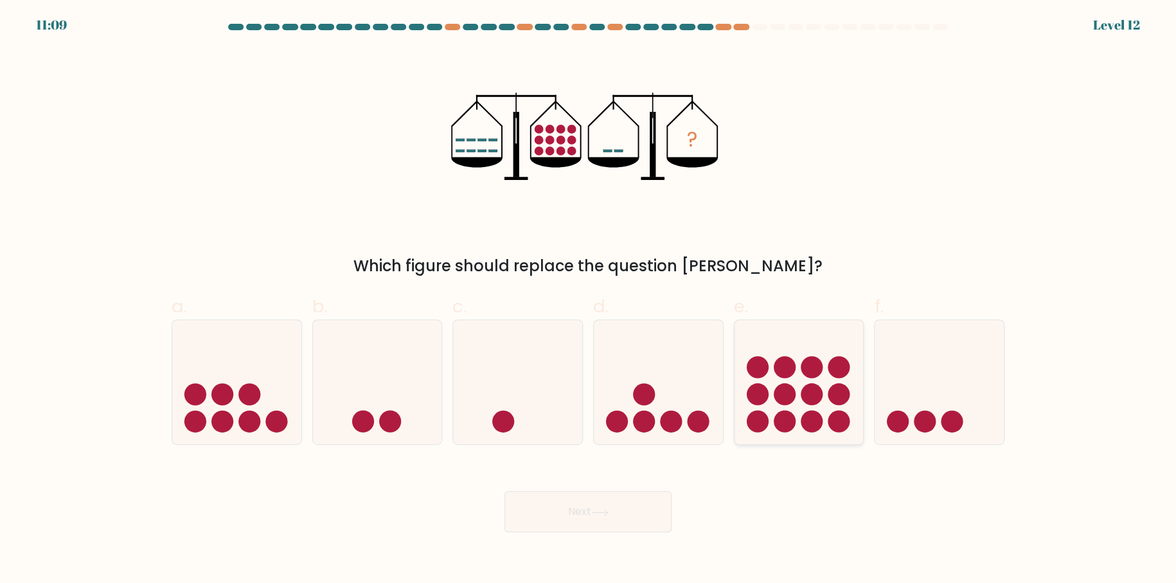
click at [811, 381] on icon at bounding box center [799, 382] width 129 height 107
click at [589, 300] on input "e." at bounding box center [588, 296] width 1 height 8
radio input "true"
click at [611, 506] on button "Next" at bounding box center [587, 511] width 167 height 41
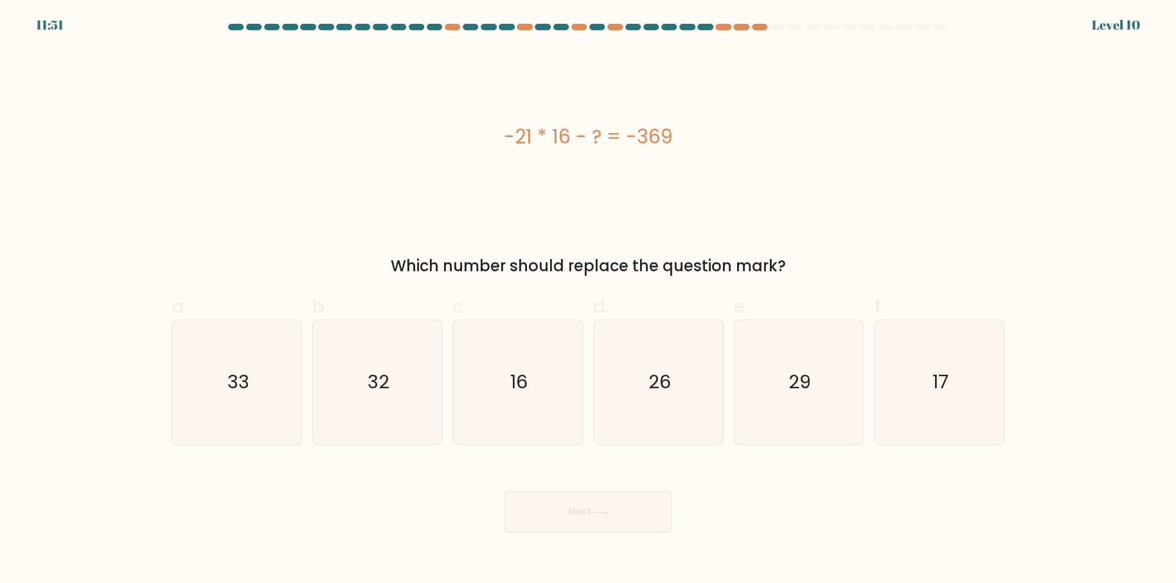
drag, startPoint x: 486, startPoint y: 130, endPoint x: 812, endPoint y: 243, distance: 345.3
click at [810, 245] on div "-21 * 16 - ? = -369 Which number should replace the question mark?" at bounding box center [588, 163] width 848 height 229
copy div "-21 * 16 - ? = -369 Which number should replace the question mark?"
click at [269, 366] on icon "33" at bounding box center [237, 382] width 124 height 124
click at [588, 300] on input "a. 33" at bounding box center [588, 296] width 1 height 8
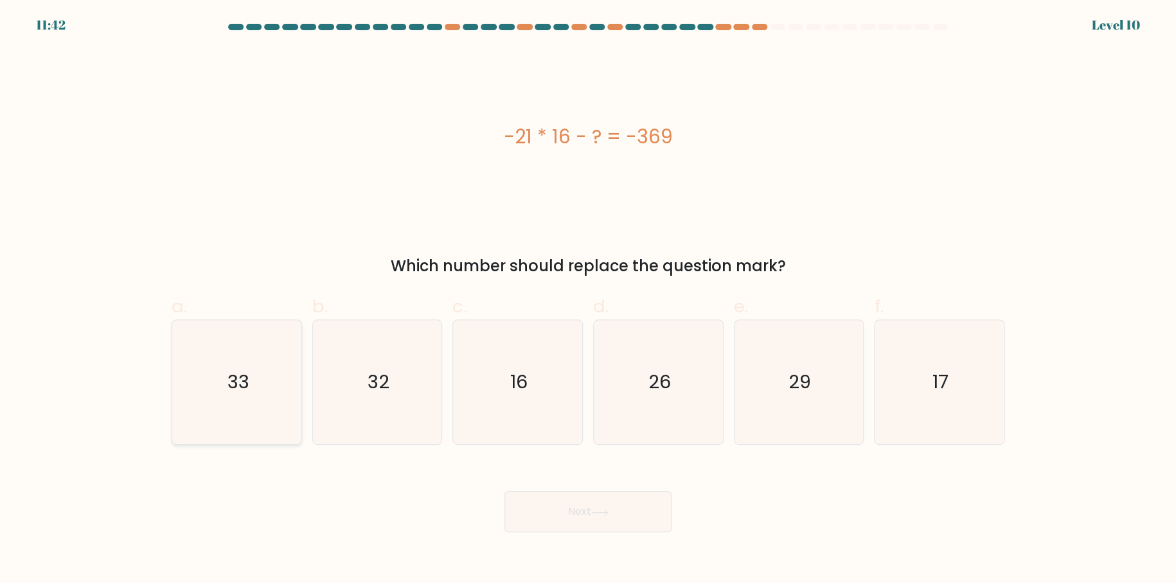
radio input "true"
click at [636, 535] on body "11:42 Level 10" at bounding box center [588, 291] width 1176 height 583
click at [631, 513] on button "Next" at bounding box center [587, 511] width 167 height 41
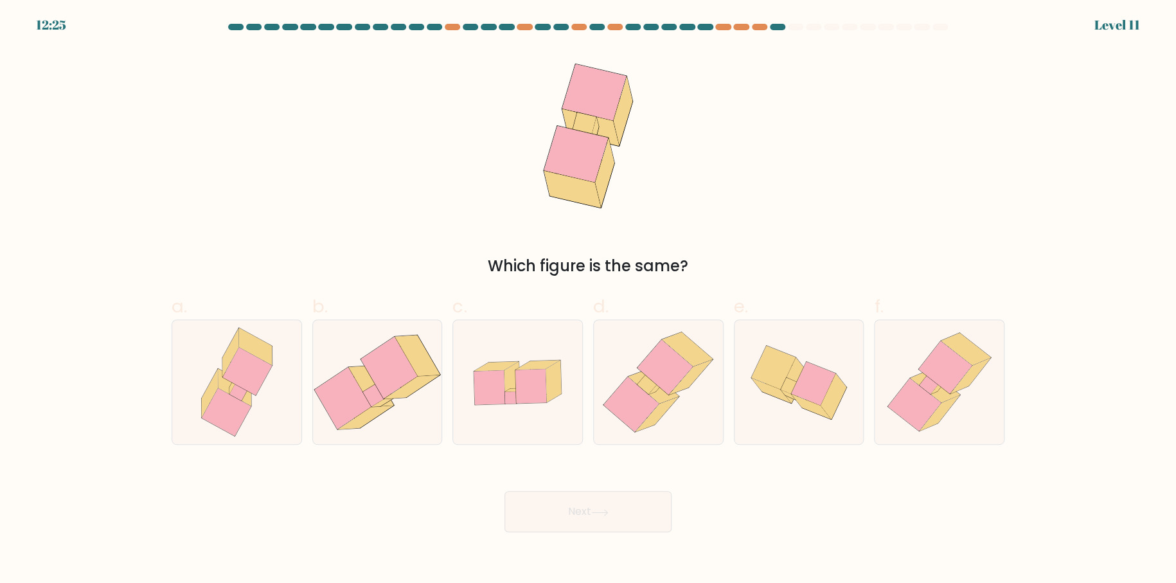
click at [831, 497] on div "Next" at bounding box center [588, 496] width 848 height 72
click at [690, 388] on icon at bounding box center [658, 382] width 121 height 124
click at [589, 300] on input "d." at bounding box center [588, 296] width 1 height 8
radio input "true"
click at [593, 498] on button "Next" at bounding box center [587, 511] width 167 height 41
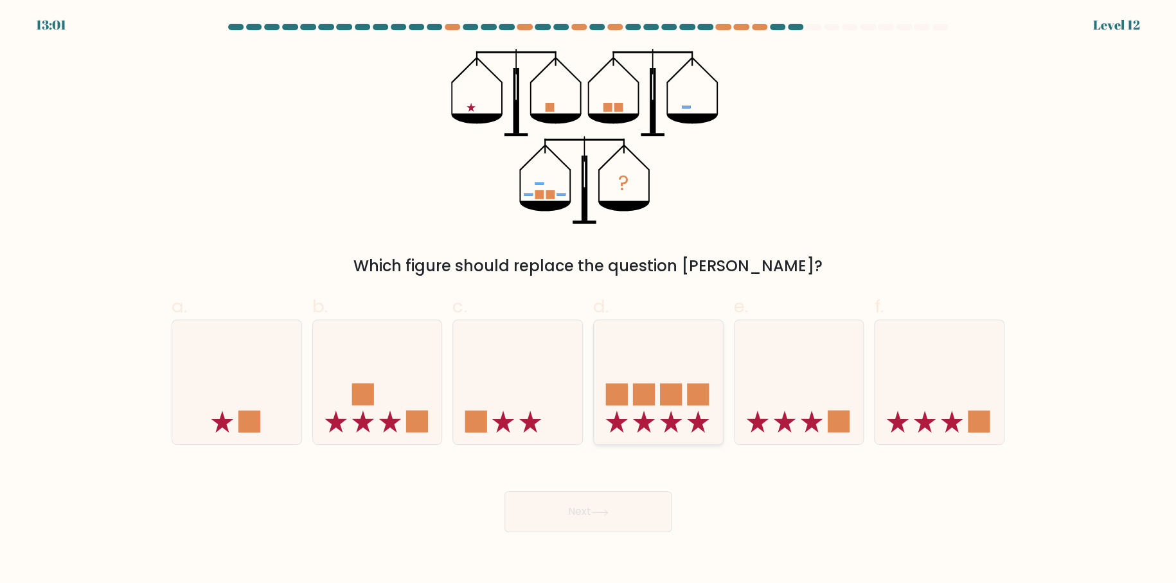
click at [607, 395] on rect at bounding box center [616, 394] width 22 height 22
click at [589, 300] on input "d." at bounding box center [588, 296] width 1 height 8
radio input "true"
click at [503, 402] on icon at bounding box center [517, 382] width 129 height 107
click at [588, 300] on input "c." at bounding box center [588, 296] width 1 height 8
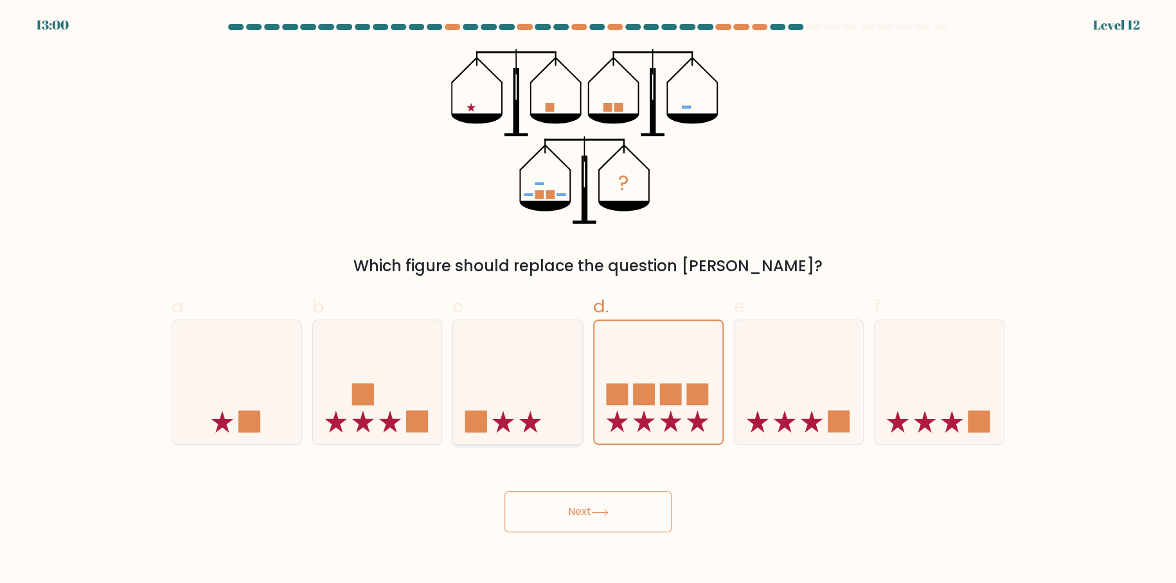
radio input "true"
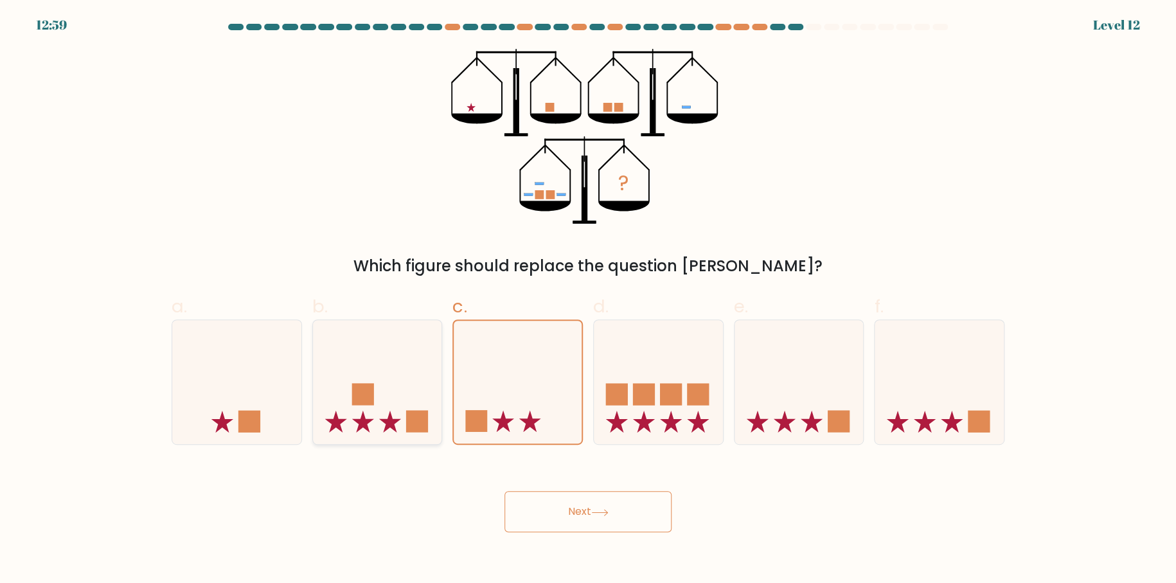
click at [392, 386] on icon at bounding box center [377, 382] width 129 height 107
click at [588, 300] on input "b." at bounding box center [588, 296] width 1 height 8
radio input "true"
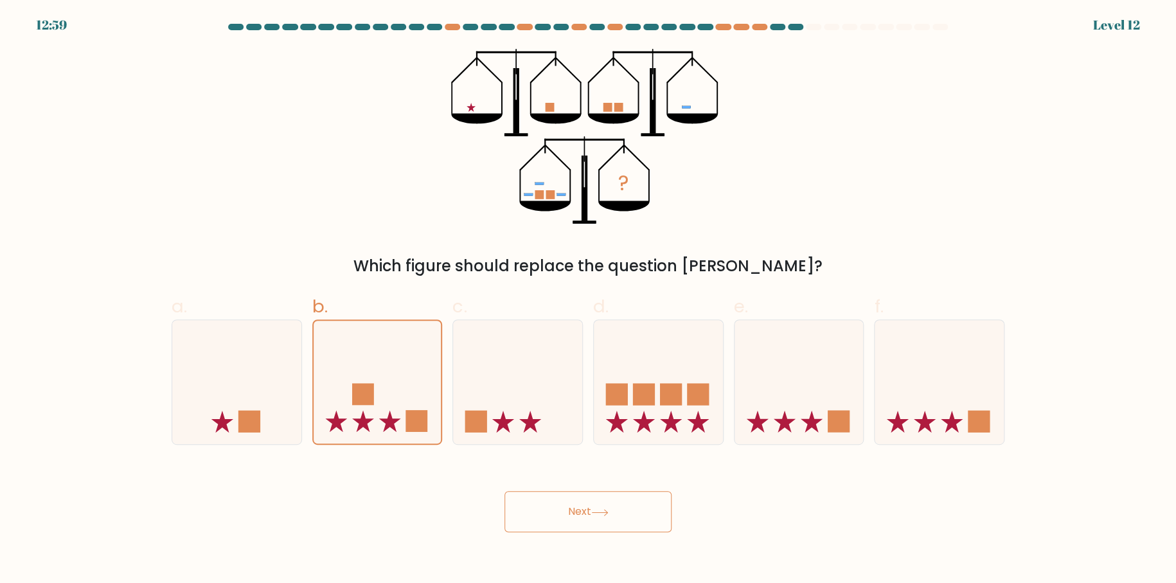
click at [539, 501] on button "Next" at bounding box center [587, 511] width 167 height 41
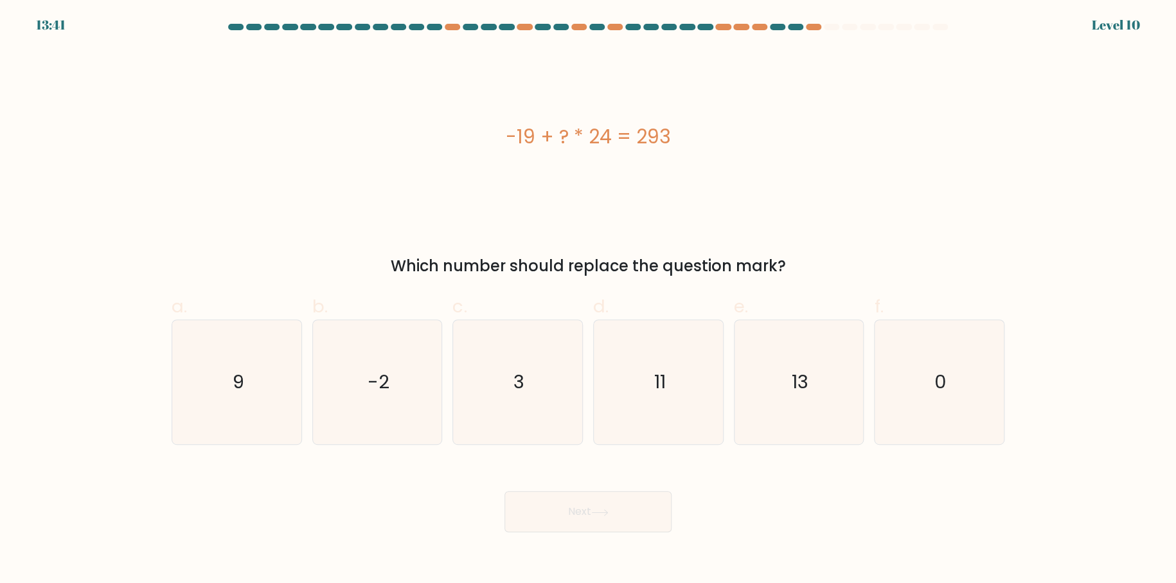
drag, startPoint x: 533, startPoint y: 139, endPoint x: 832, endPoint y: 260, distance: 322.3
click at [832, 260] on div "-19 + ? * 24 = 293 Which number should replace the question mark?" at bounding box center [588, 163] width 848 height 229
copy div "-19 + ? * 24 = 293 Which number should replace the question mark?"
click at [781, 379] on icon "13" at bounding box center [798, 382] width 124 height 124
click at [589, 300] on input "e. 13" at bounding box center [588, 296] width 1 height 8
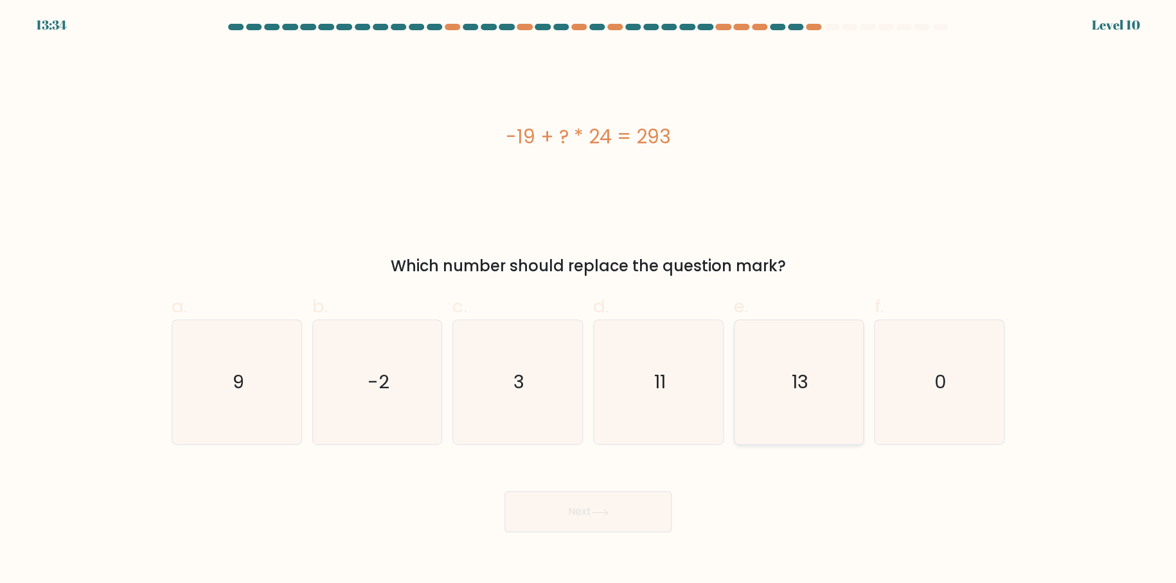
radio input "true"
click at [621, 504] on button "Next" at bounding box center [587, 511] width 167 height 41
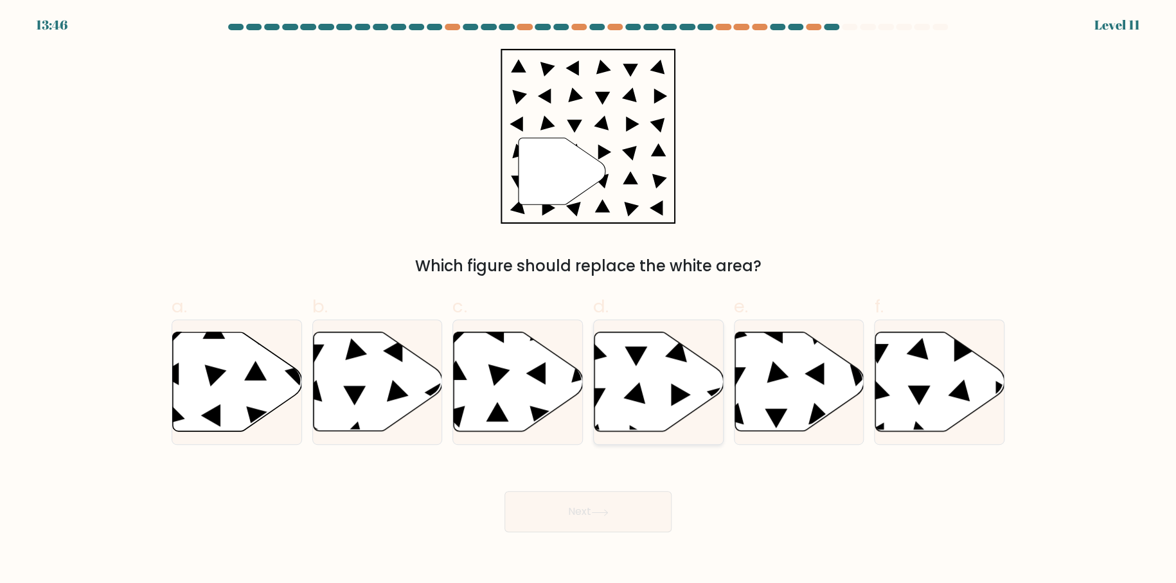
click at [658, 389] on icon at bounding box center [658, 381] width 129 height 99
click at [589, 300] on input "d." at bounding box center [588, 296] width 1 height 8
radio input "true"
click at [588, 519] on button "Next" at bounding box center [587, 511] width 167 height 41
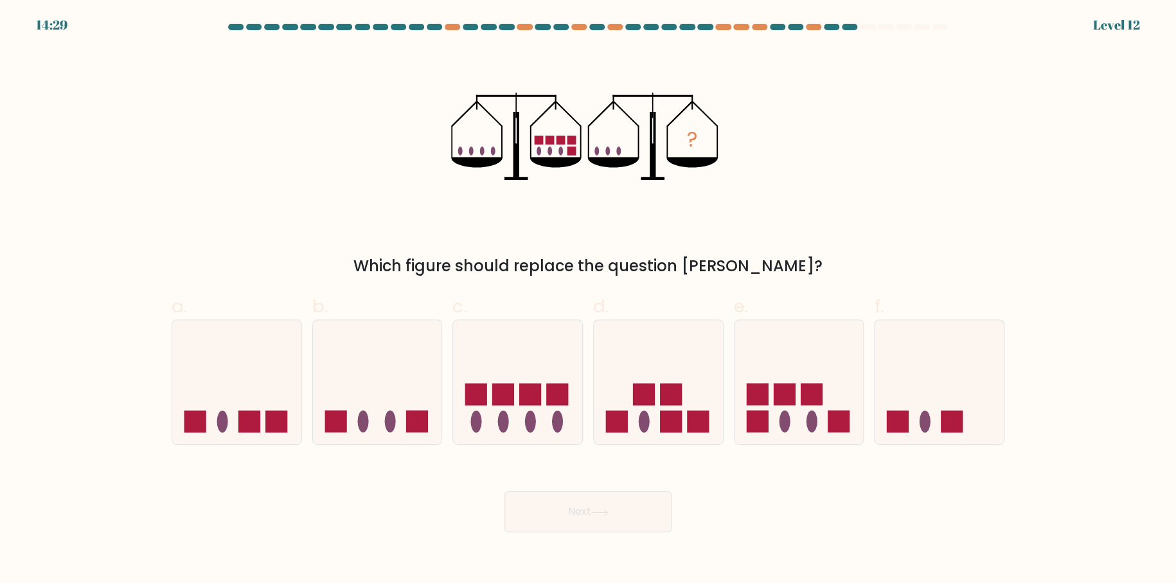
drag, startPoint x: 380, startPoint y: 420, endPoint x: 475, endPoint y: 488, distance: 116.5
click at [380, 418] on icon at bounding box center [377, 382] width 129 height 107
click at [588, 300] on input "b." at bounding box center [588, 296] width 1 height 8
radio input "true"
click at [570, 509] on button "Next" at bounding box center [587, 511] width 167 height 41
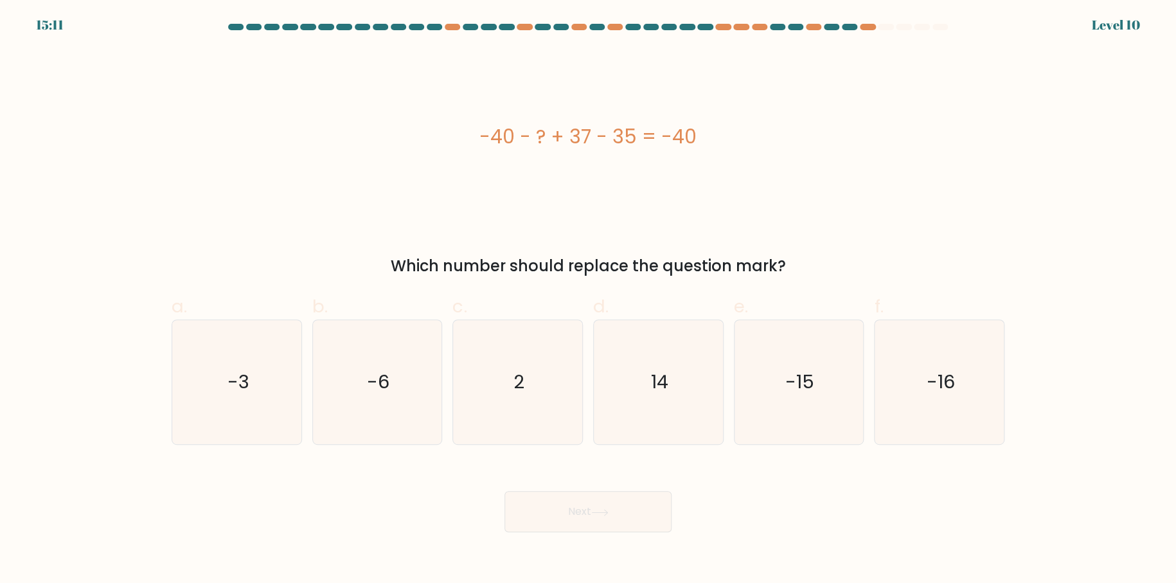
drag, startPoint x: 483, startPoint y: 126, endPoint x: 842, endPoint y: 248, distance: 379.4
click at [842, 248] on div "-40 - ? + 37 - 35 = -40 Which number should replace the question mark?" at bounding box center [588, 163] width 848 height 229
click at [544, 389] on icon "2" at bounding box center [518, 382] width 124 height 124
click at [588, 300] on input "c. 2" at bounding box center [588, 296] width 1 height 8
radio input "true"
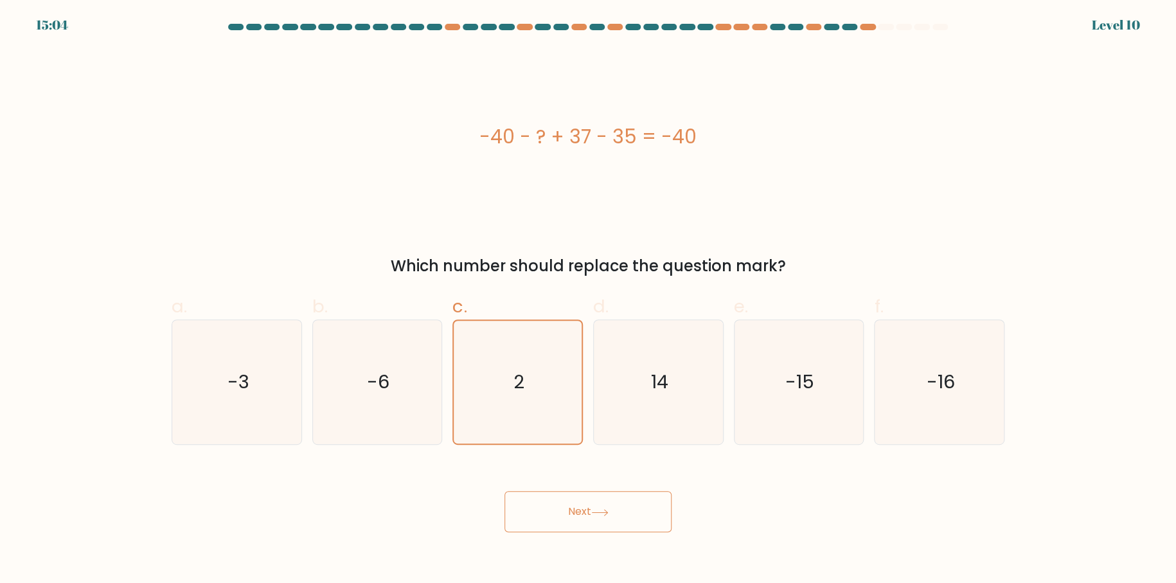
drag, startPoint x: 610, startPoint y: 540, endPoint x: 609, endPoint y: 522, distance: 18.0
click at [611, 540] on body "15:04 Level 10" at bounding box center [588, 291] width 1176 height 583
click at [609, 522] on button "Next" at bounding box center [587, 511] width 167 height 41
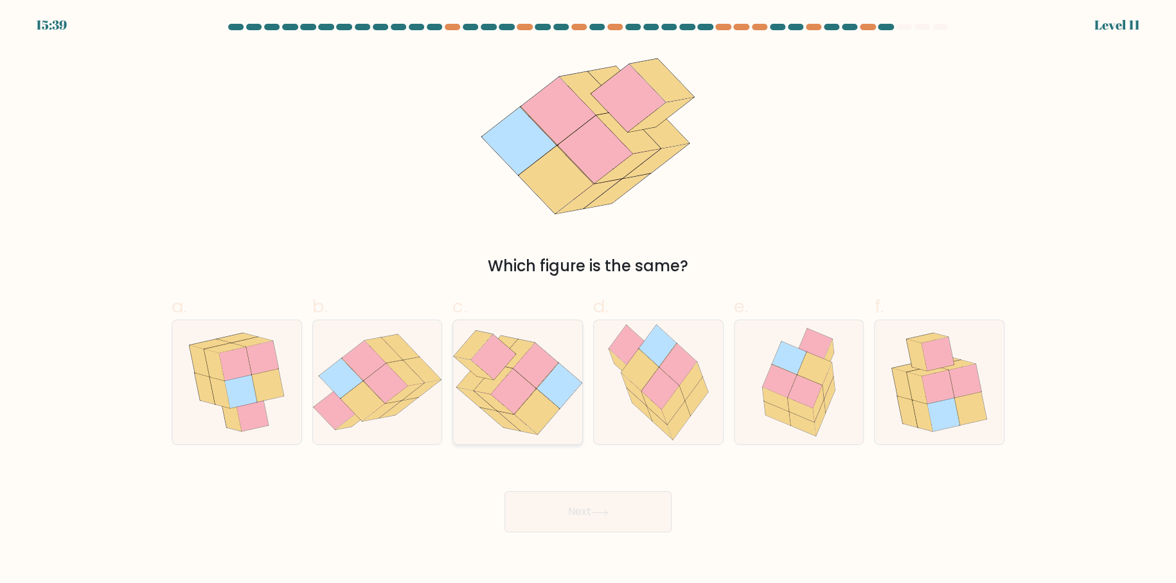
click at [539, 380] on icon at bounding box center [535, 365] width 45 height 45
click at [588, 300] on input "c." at bounding box center [588, 296] width 1 height 8
radio input "true"
click at [565, 505] on button "Next" at bounding box center [587, 511] width 167 height 41
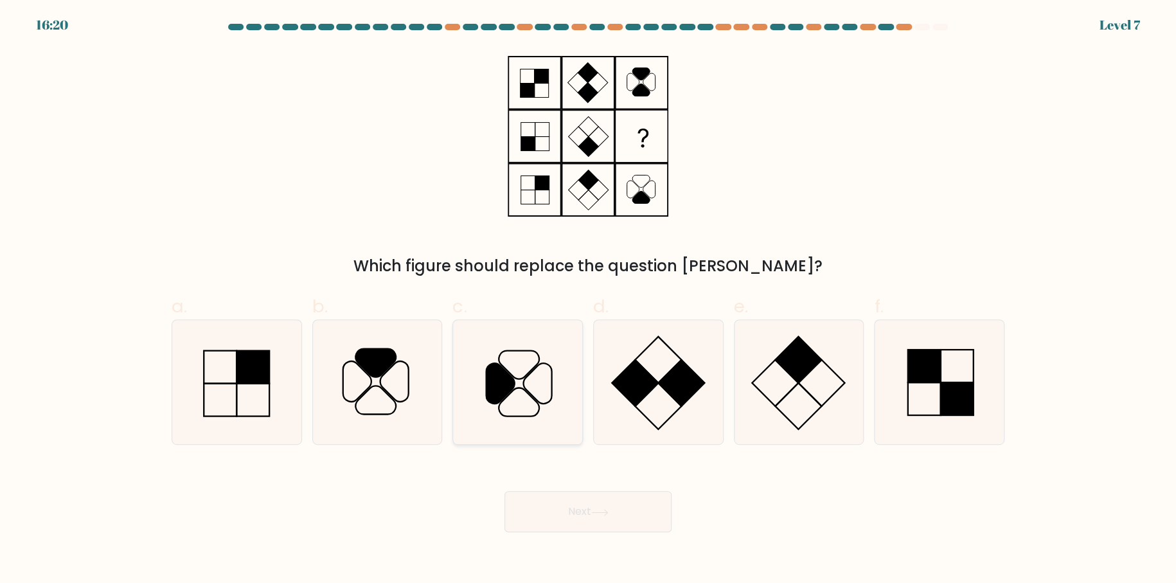
click at [514, 377] on icon at bounding box center [518, 382] width 124 height 124
click at [588, 300] on input "c." at bounding box center [588, 296] width 1 height 8
radio input "true"
click at [548, 510] on button "Next" at bounding box center [587, 511] width 167 height 41
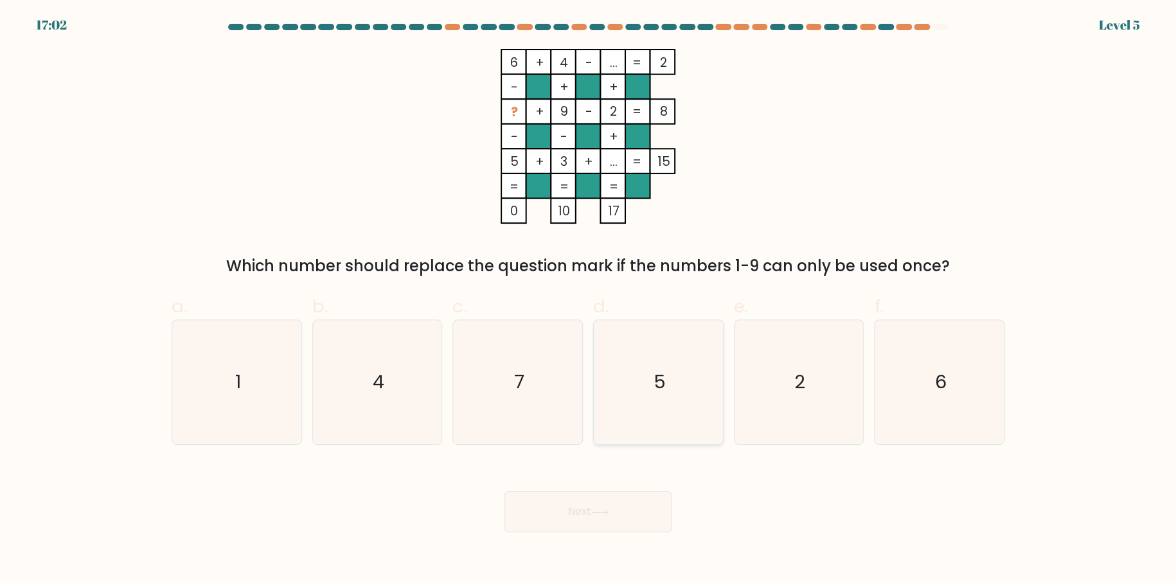
click at [650, 400] on icon "5" at bounding box center [658, 382] width 124 height 124
click at [589, 300] on input "d. 5" at bounding box center [588, 296] width 1 height 8
radio input "true"
click at [629, 476] on div "Next" at bounding box center [588, 496] width 848 height 72
click at [578, 490] on div "Next" at bounding box center [588, 496] width 848 height 72
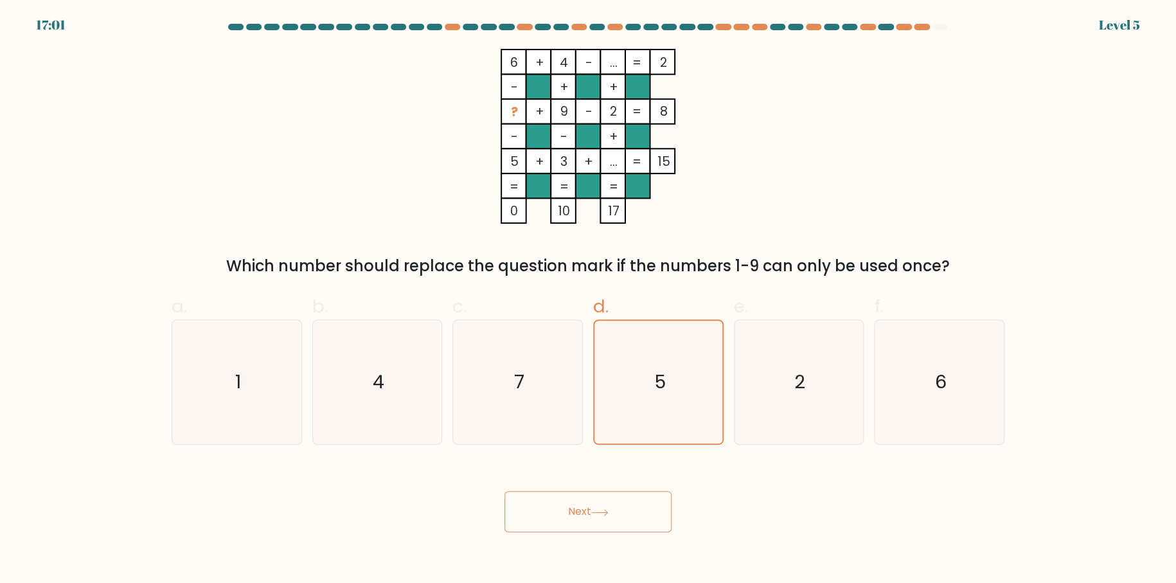
click at [578, 504] on button "Next" at bounding box center [587, 511] width 167 height 41
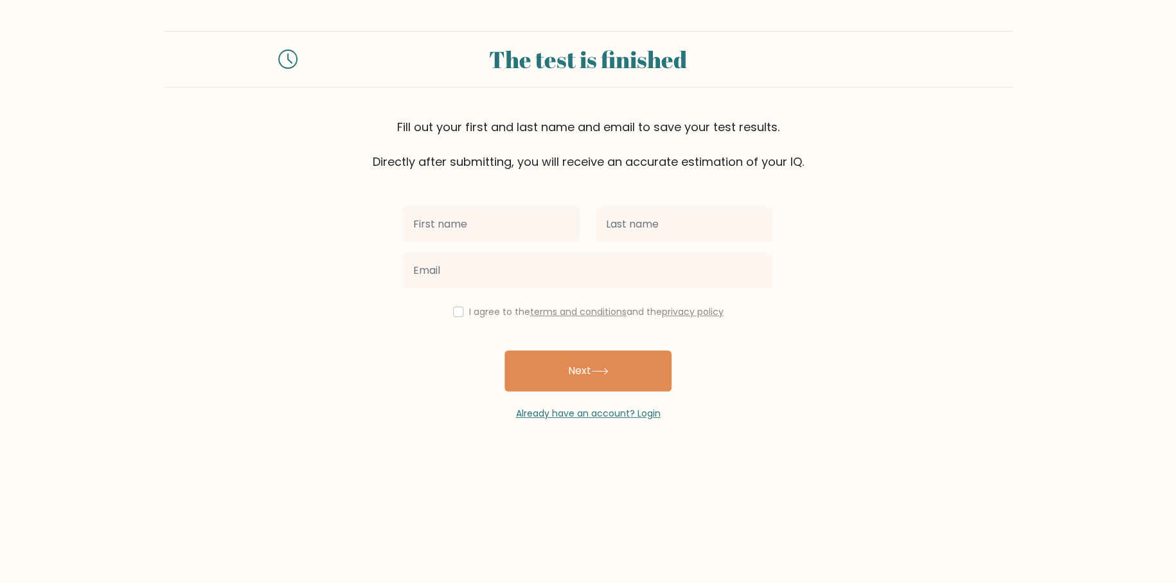
click at [524, 213] on input "text" at bounding box center [491, 224] width 177 height 36
click at [527, 222] on input "text" at bounding box center [491, 224] width 177 height 36
type input "[PERSON_NAME]"
type input "Rancudo"
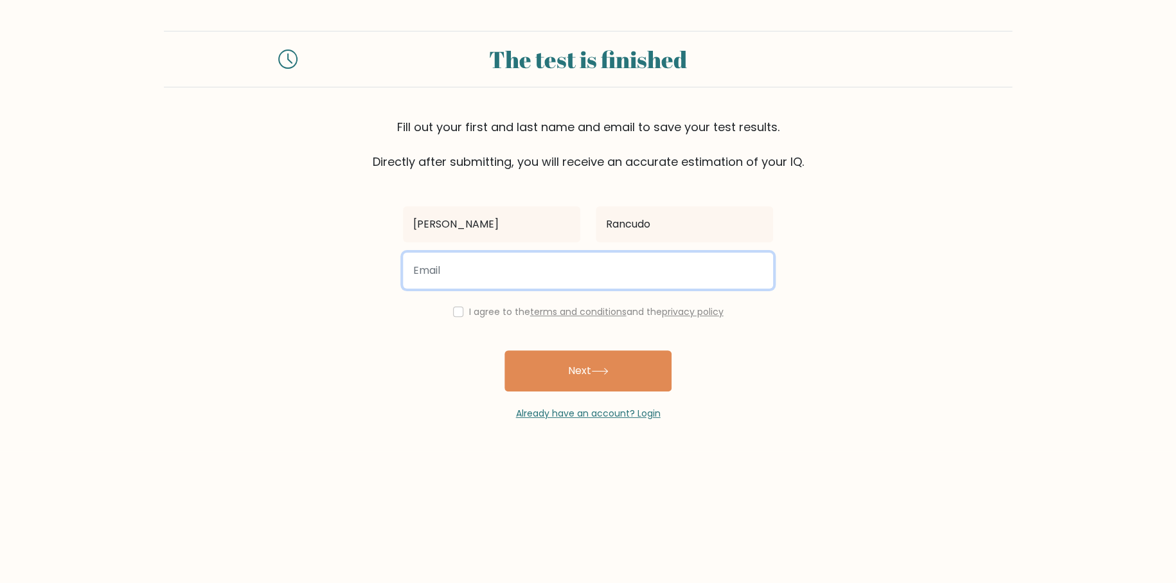
click at [589, 277] on input "email" at bounding box center [588, 271] width 370 height 36
type input "[EMAIL_ADDRESS][DOMAIN_NAME]"
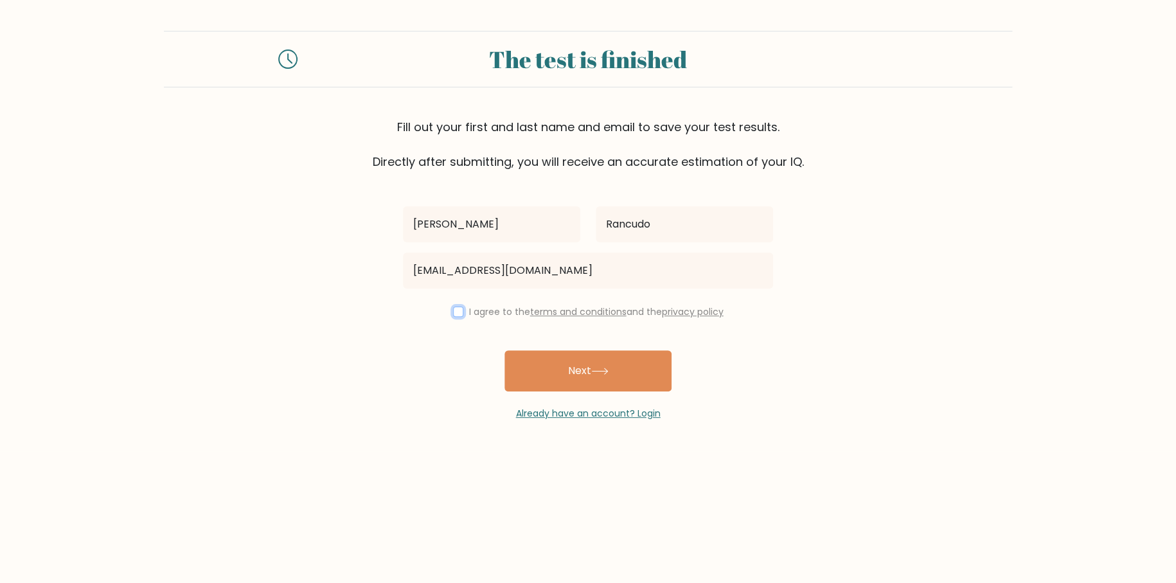
click at [455, 308] on input "checkbox" at bounding box center [458, 312] width 10 height 10
checkbox input "true"
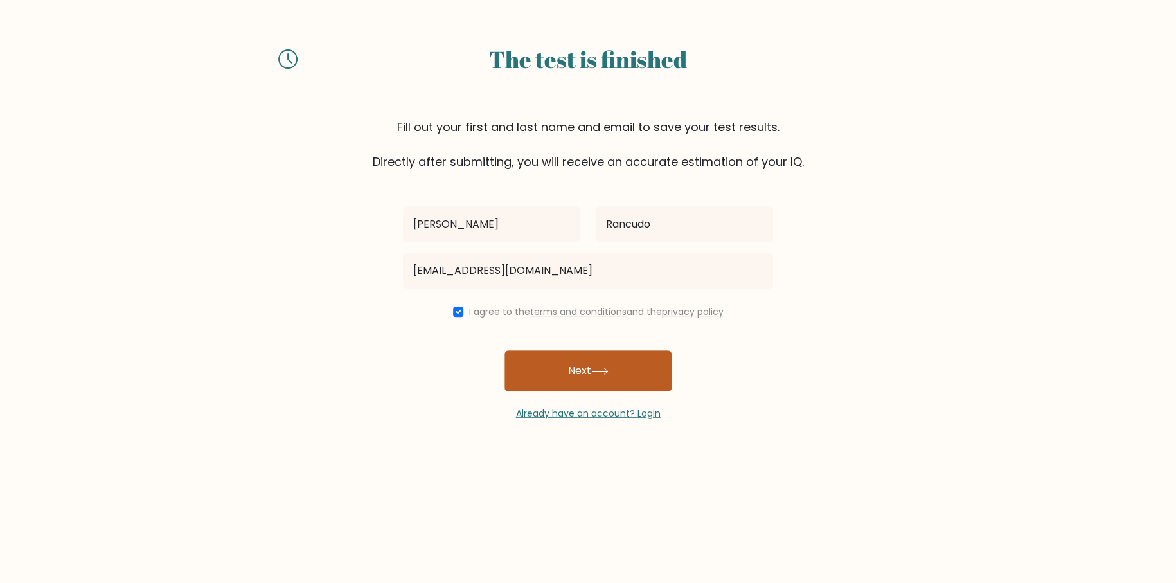
click at [549, 370] on button "Next" at bounding box center [587, 370] width 167 height 41
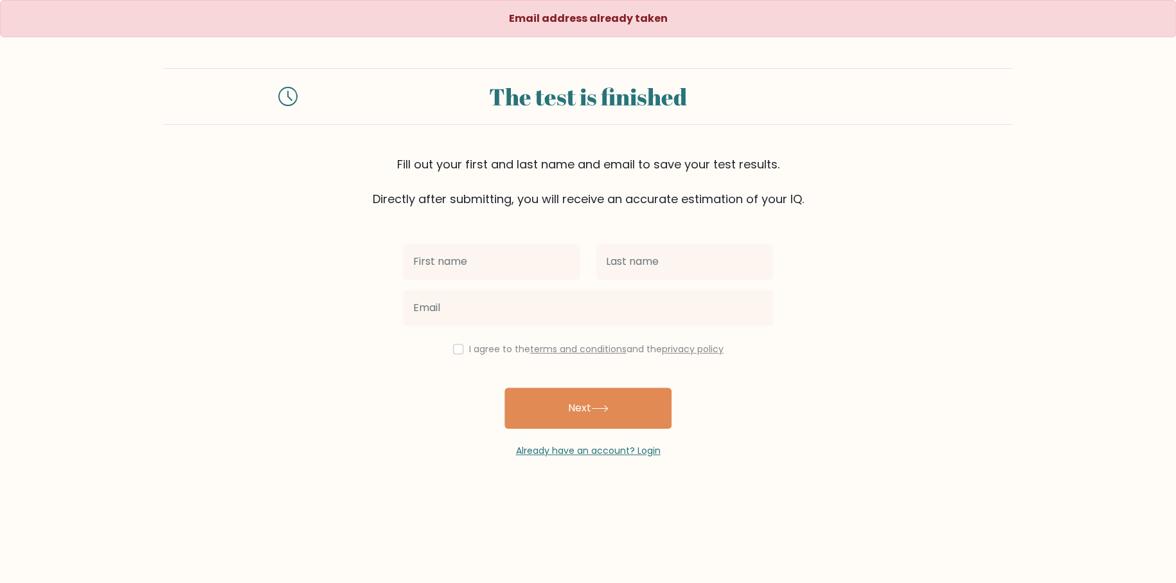
click at [517, 255] on input "text" at bounding box center [491, 262] width 177 height 36
drag, startPoint x: 483, startPoint y: 211, endPoint x: 480, endPoint y: 237, distance: 25.8
click at [482, 212] on div "I agree to the terms and conditions and the privacy policy Next Already have an…" at bounding box center [588, 333] width 386 height 250
click at [472, 271] on input "text" at bounding box center [491, 262] width 177 height 36
click at [501, 265] on input "text" at bounding box center [491, 262] width 177 height 36
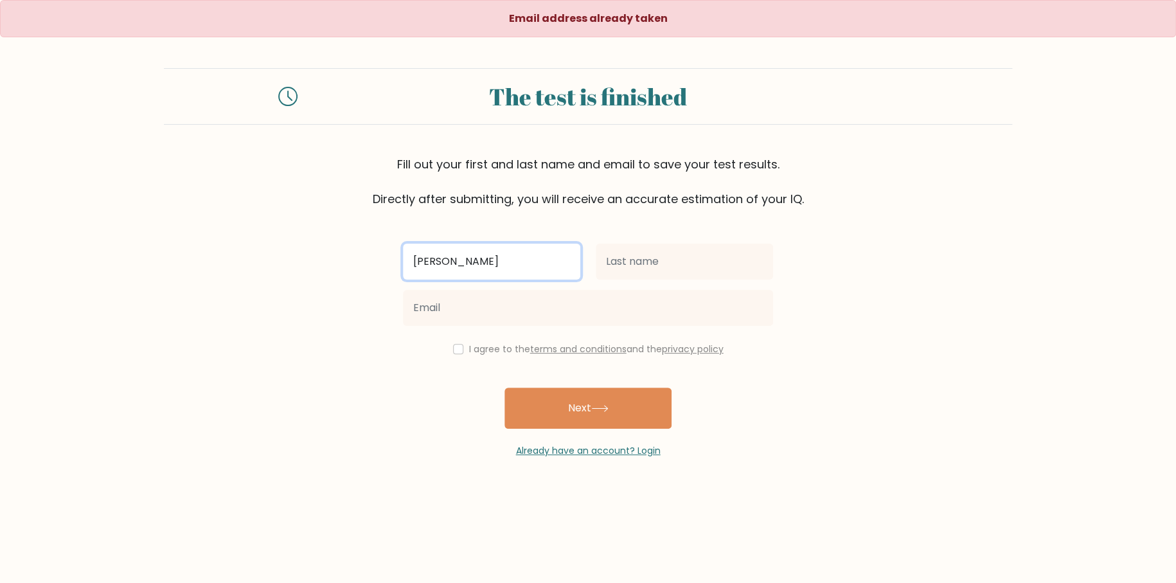
type input "[PERSON_NAME]"
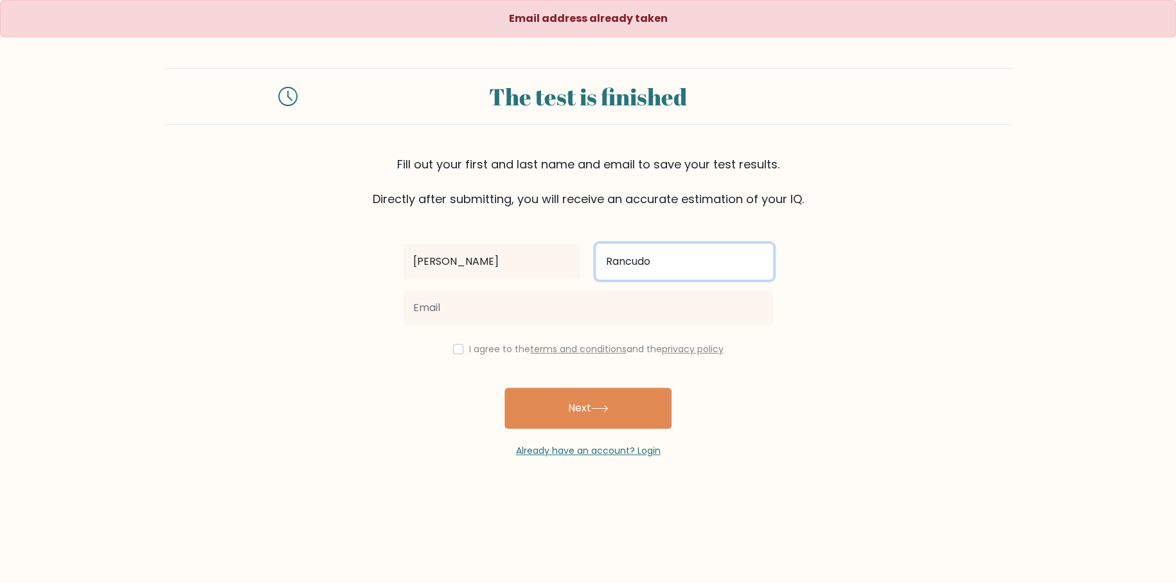
type input "Rancudo"
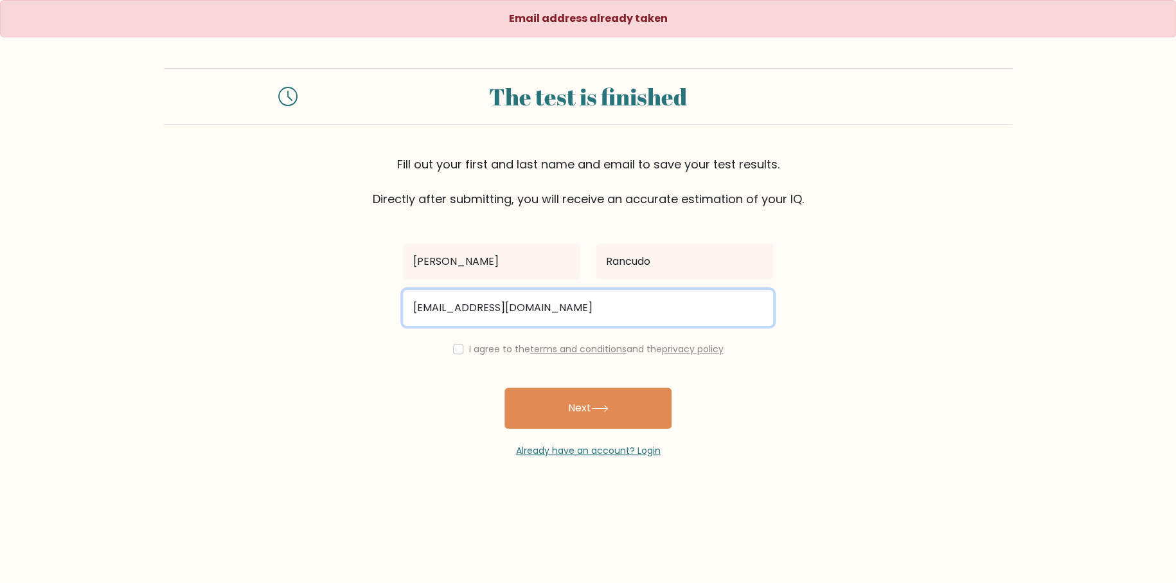
type input "fvcknjaytee@gmail.com"
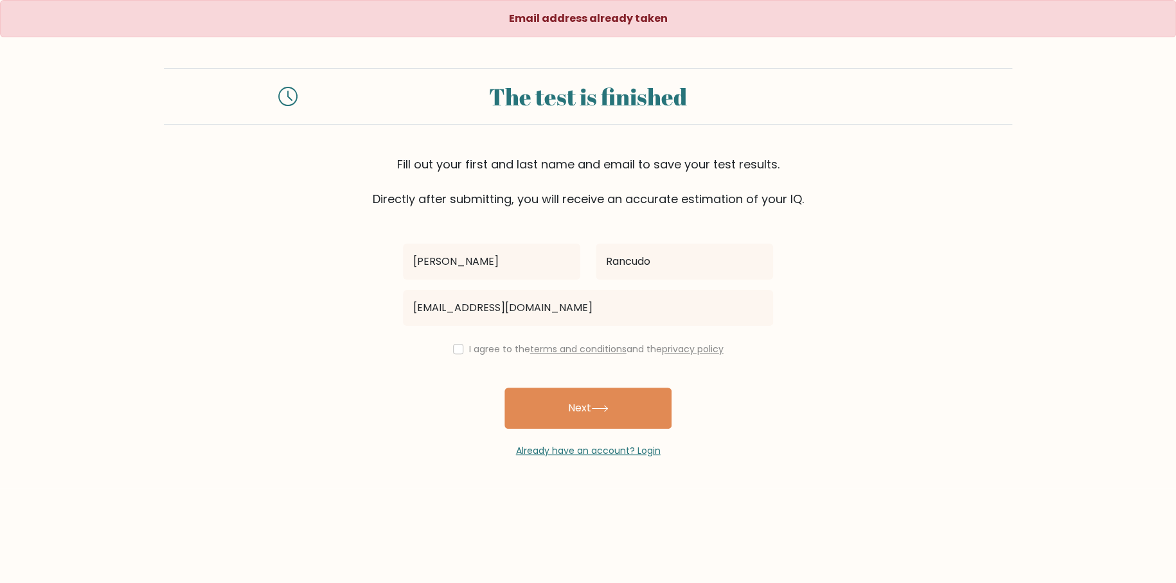
click at [478, 346] on label "I agree to the terms and conditions and the privacy policy" at bounding box center [596, 349] width 254 height 13
click at [611, 415] on button "Next" at bounding box center [587, 408] width 167 height 41
click at [456, 344] on input "checkbox" at bounding box center [458, 349] width 10 height 10
checkbox input "true"
click at [542, 409] on button "Next" at bounding box center [587, 408] width 167 height 41
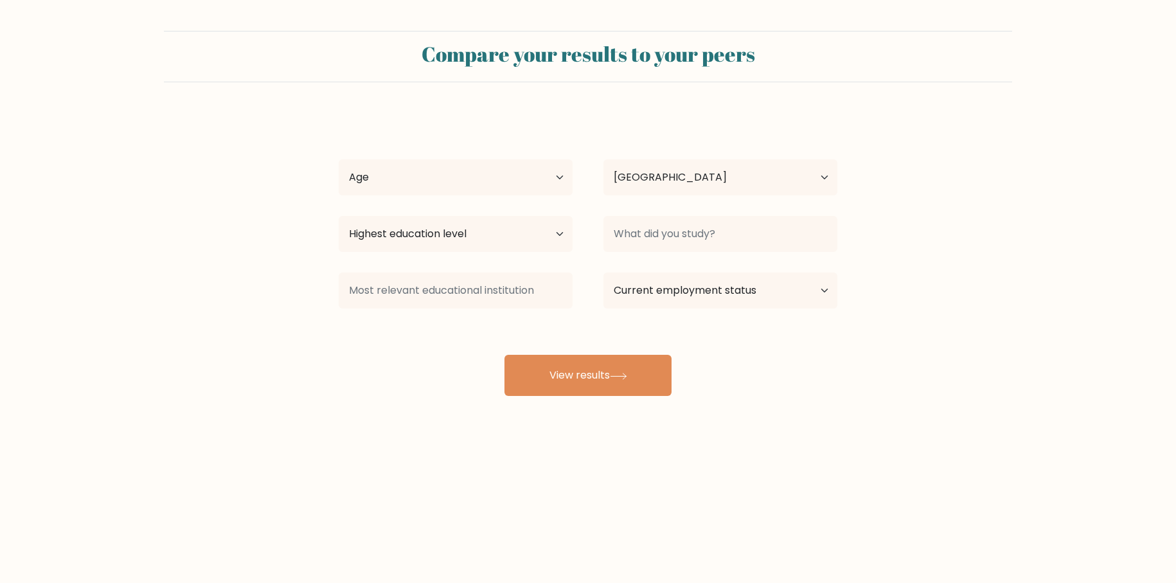
select select "PH"
click at [544, 195] on div "Age Under [DEMOGRAPHIC_DATA] [DEMOGRAPHIC_DATA] [DEMOGRAPHIC_DATA] [DEMOGRAPHIC…" at bounding box center [455, 177] width 265 height 46
click at [535, 157] on div "Age Under [DEMOGRAPHIC_DATA] [DEMOGRAPHIC_DATA] [DEMOGRAPHIC_DATA] [DEMOGRAPHIC…" at bounding box center [455, 177] width 265 height 46
click at [537, 180] on select "Age Under [DEMOGRAPHIC_DATA] [DEMOGRAPHIC_DATA] [DEMOGRAPHIC_DATA] [DEMOGRAPHIC…" at bounding box center [456, 177] width 234 height 36
select select "25_34"
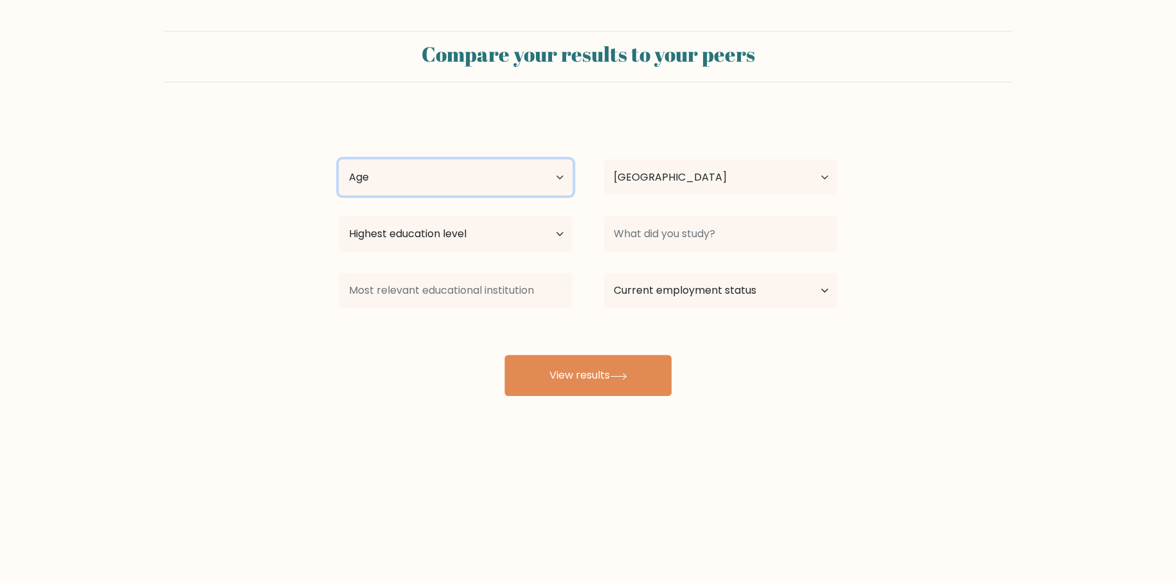
click at [339, 159] on select "Age Under [DEMOGRAPHIC_DATA] [DEMOGRAPHIC_DATA] [DEMOGRAPHIC_DATA] [DEMOGRAPHIC…" at bounding box center [456, 177] width 234 height 36
click at [542, 239] on select "Highest education level No schooling Primary Lower Secondary Upper Secondary Oc…" at bounding box center [456, 234] width 234 height 36
select select "bachelors_degree"
click at [339, 216] on select "Highest education level No schooling Primary Lower Secondary Upper Secondary Oc…" at bounding box center [456, 234] width 234 height 36
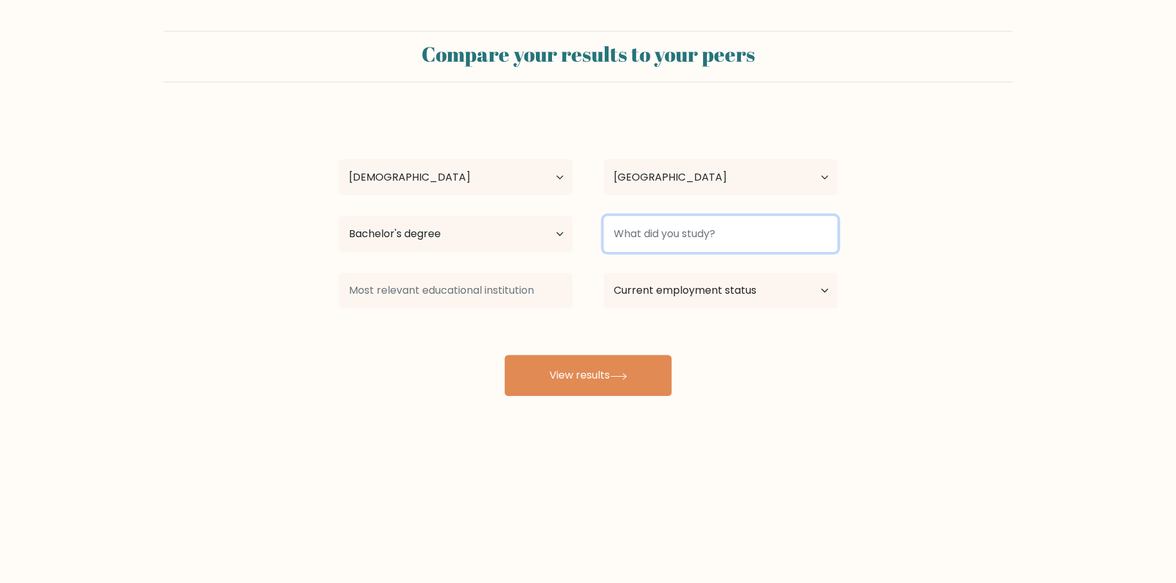
click at [681, 236] on input at bounding box center [720, 234] width 234 height 36
type input "[GEOGRAPHIC_DATA]"
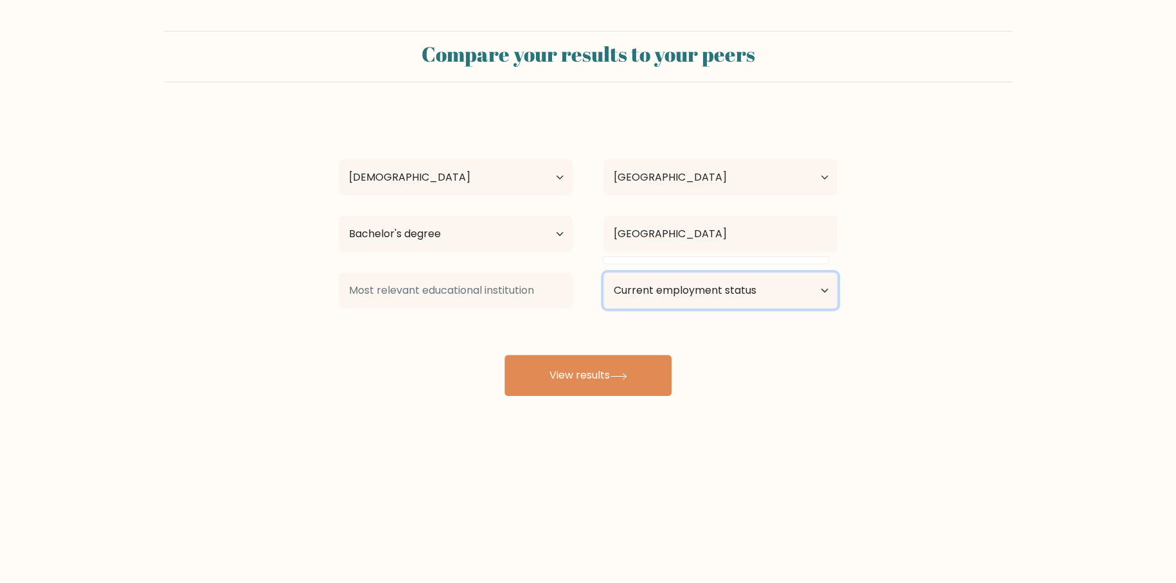
click at [749, 281] on select "Current employment status Employed Student Retired Other / prefer not to answer" at bounding box center [720, 290] width 234 height 36
select select "other"
click at [603, 272] on select "Current employment status Employed Student Retired Other / prefer not to answer" at bounding box center [720, 290] width 234 height 36
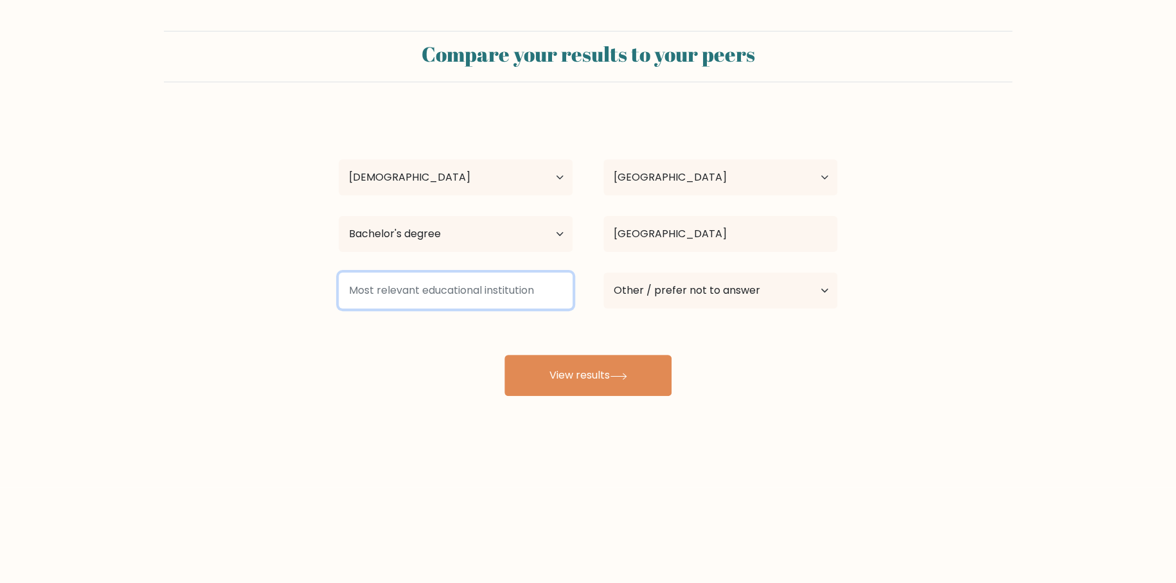
click at [520, 293] on input at bounding box center [456, 290] width 234 height 36
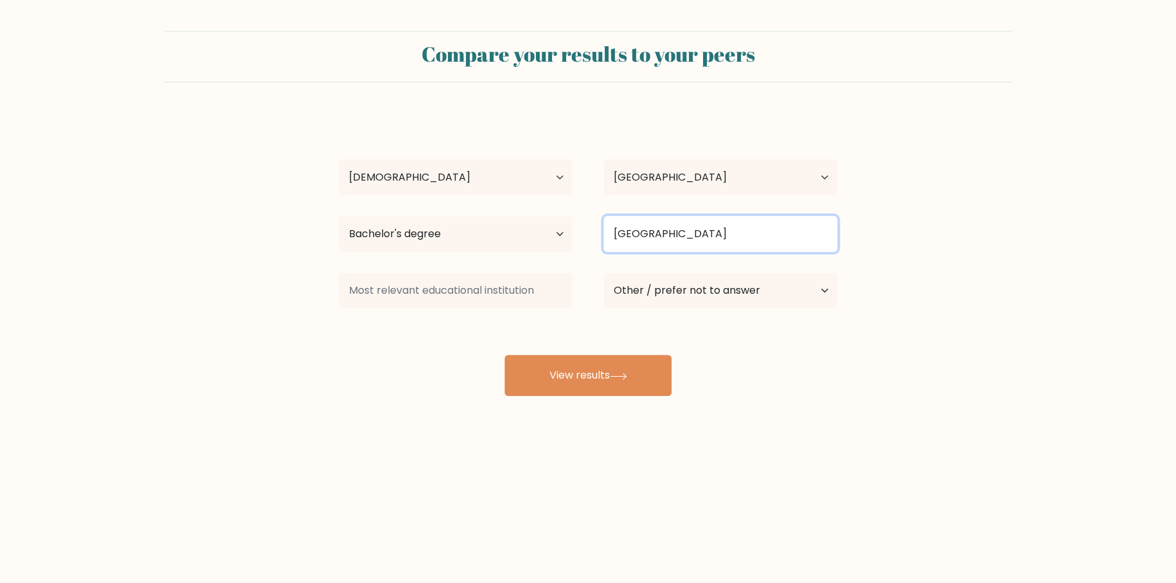
click at [747, 235] on input "[GEOGRAPHIC_DATA]" at bounding box center [720, 234] width 234 height 36
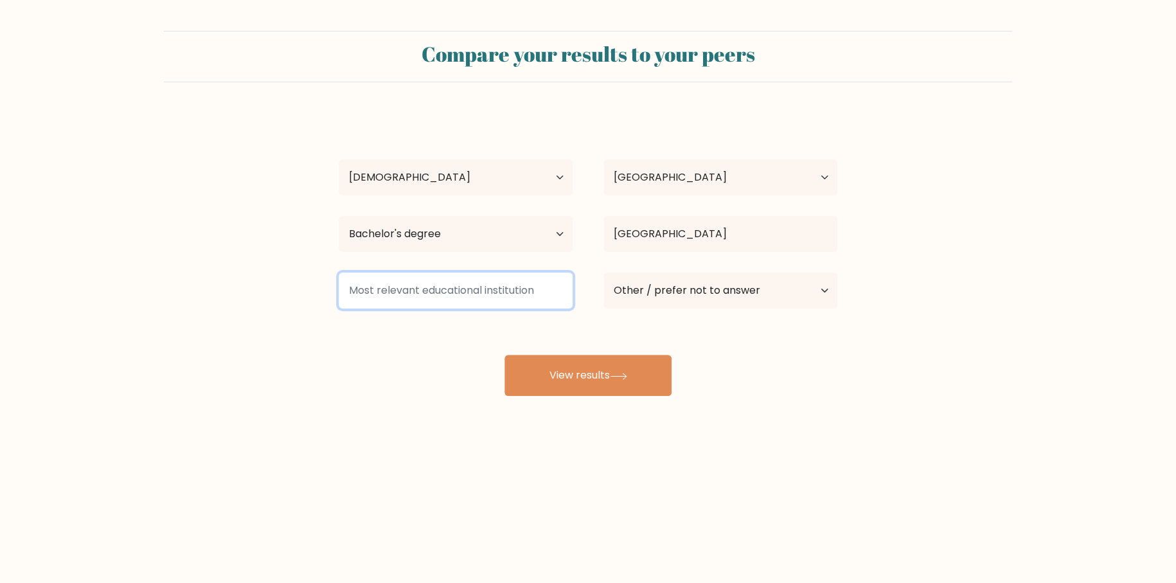
click at [490, 287] on input at bounding box center [456, 290] width 234 height 36
paste input "[GEOGRAPHIC_DATA]"
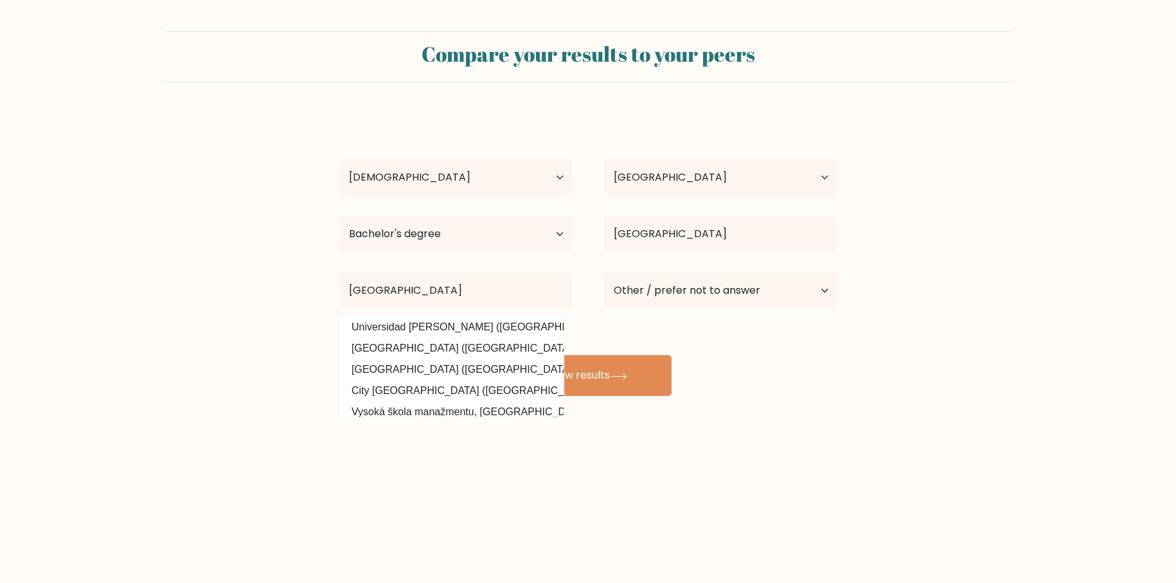
click at [434, 350] on option "[GEOGRAPHIC_DATA] ([GEOGRAPHIC_DATA])" at bounding box center [451, 348] width 219 height 21
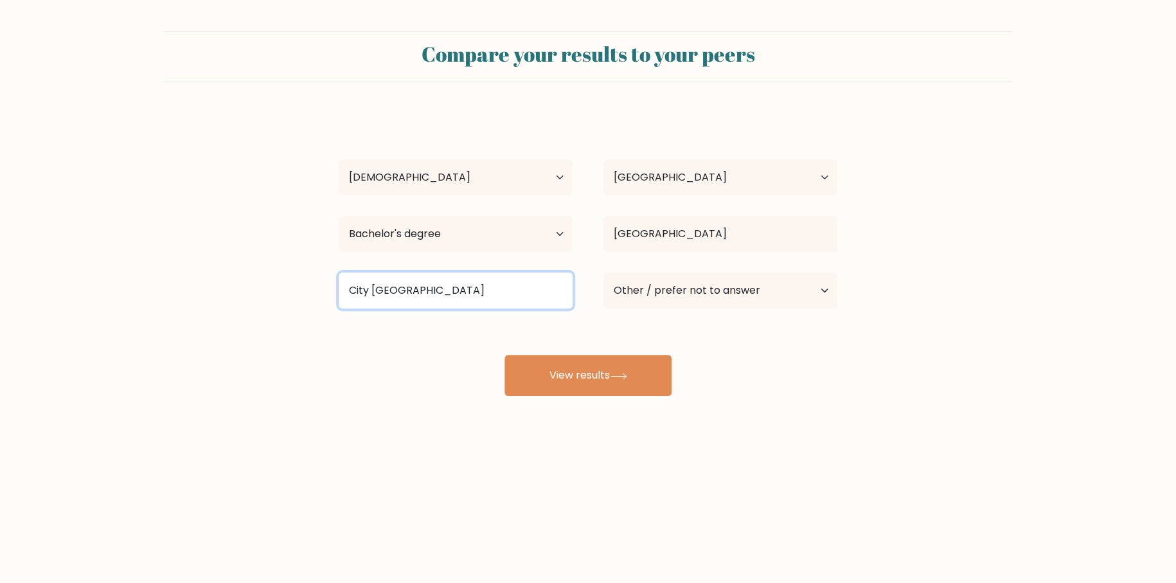
click at [510, 294] on input "City [GEOGRAPHIC_DATA]" at bounding box center [456, 290] width 234 height 36
paste input "[GEOGRAPHIC_DATA]"
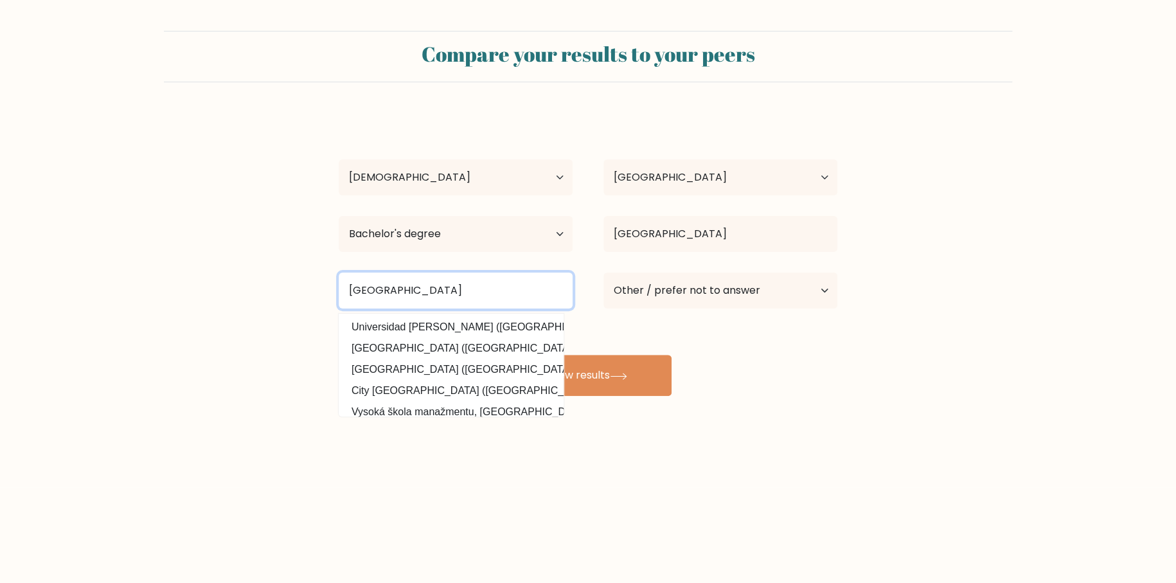
type input "[GEOGRAPHIC_DATA]"
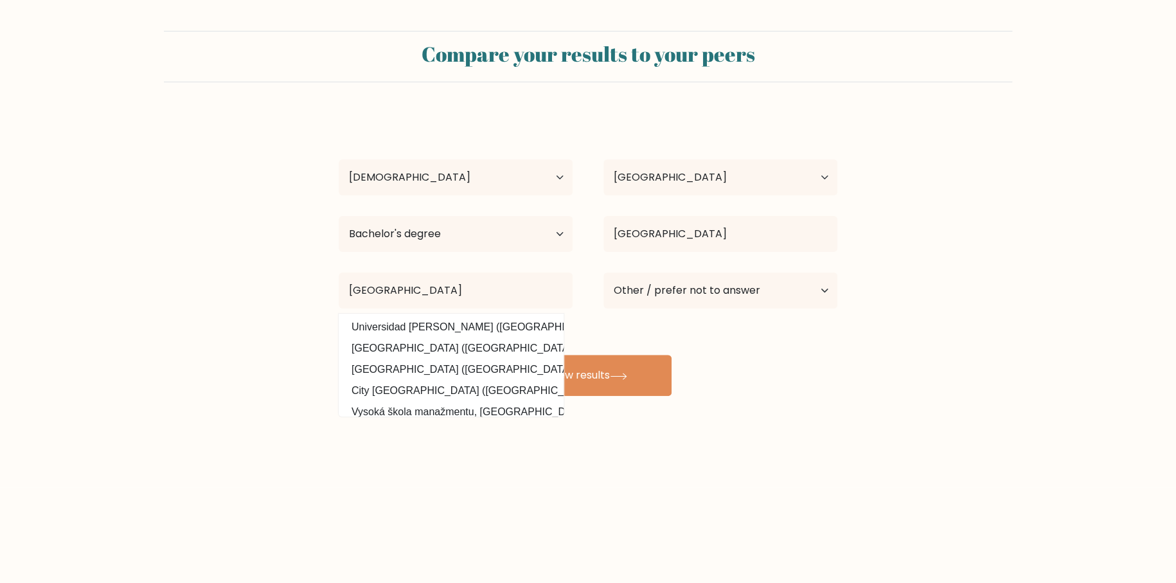
click at [273, 283] on form "Compare your results to your peers [PERSON_NAME] Age Under [DEMOGRAPHIC_DATA] […" at bounding box center [588, 213] width 1176 height 365
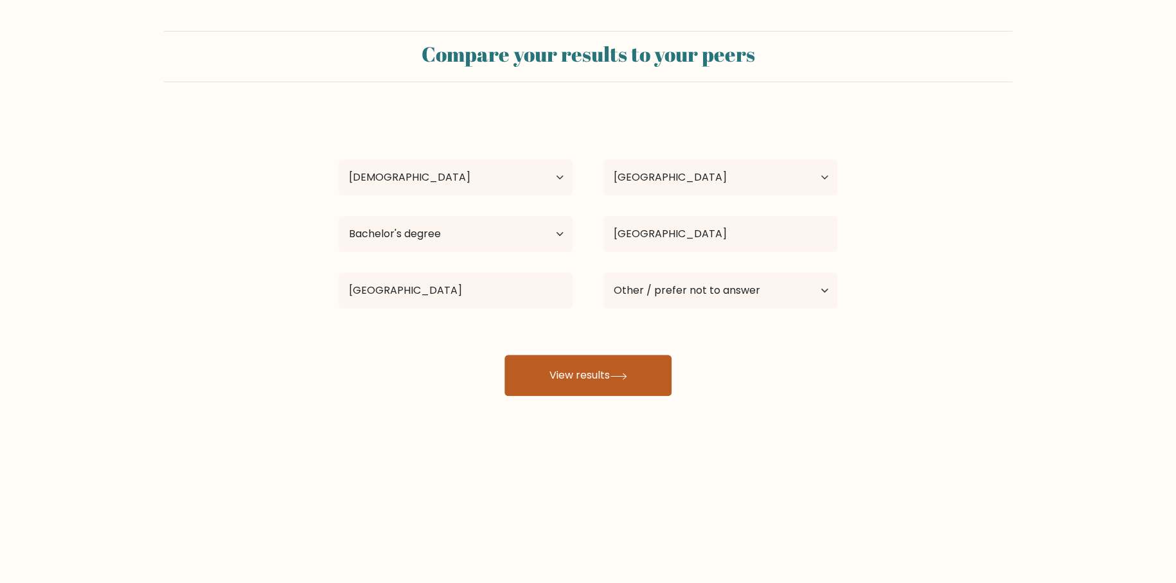
click at [639, 376] on button "View results" at bounding box center [587, 375] width 167 height 41
